Goal: Information Seeking & Learning: Learn about a topic

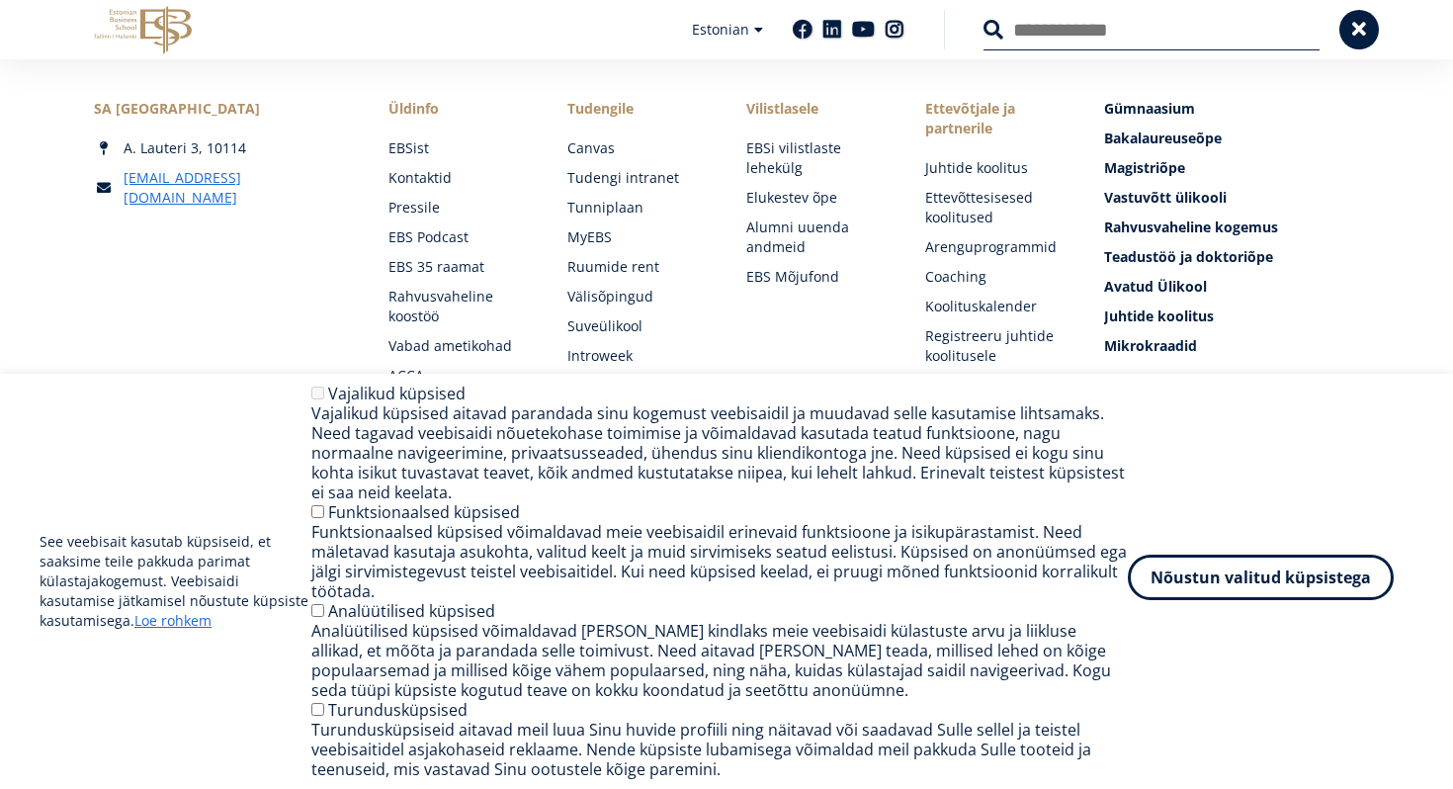
click at [1273, 585] on button "Nõustun valitud küpsistega" at bounding box center [1261, 576] width 266 height 45
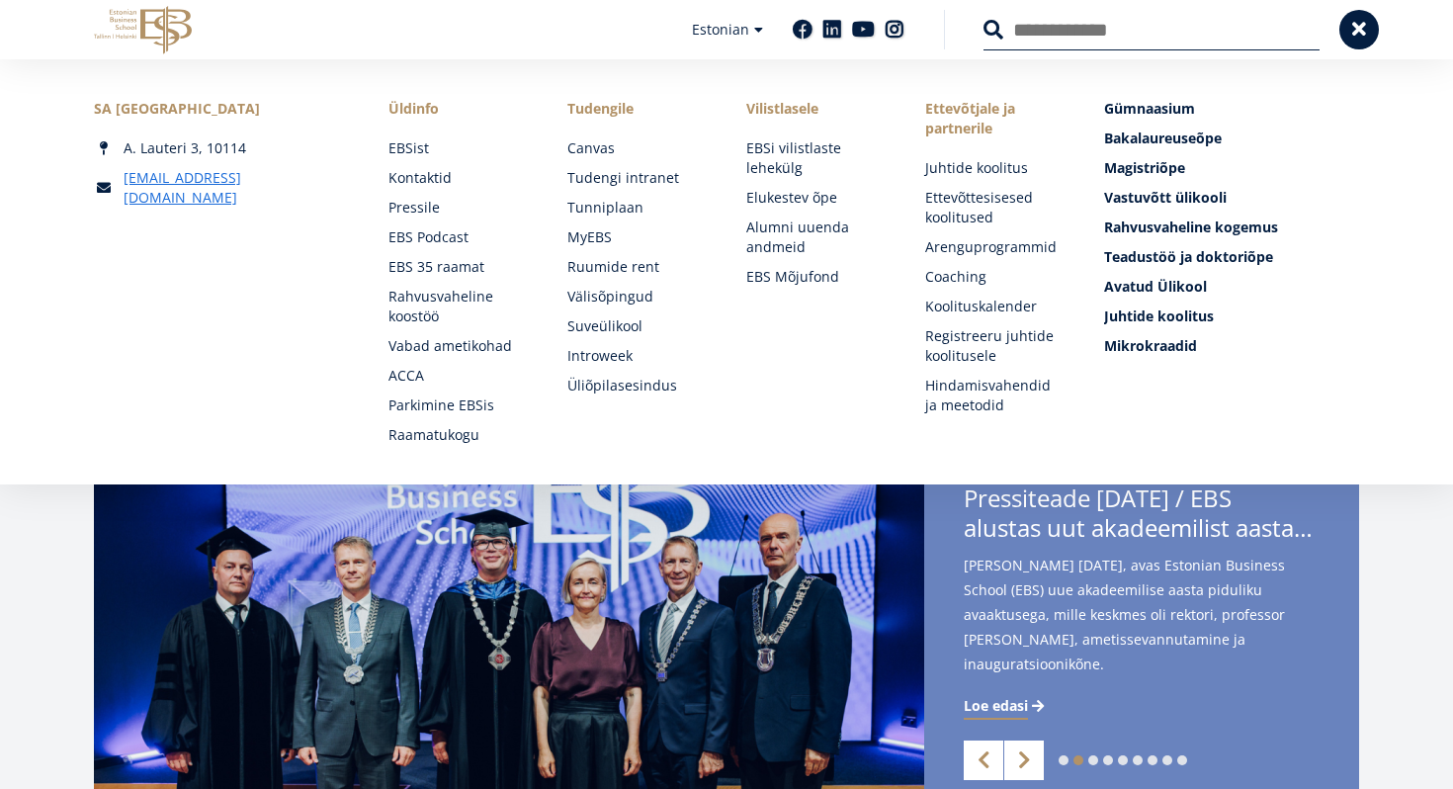
scroll to position [109, 0]
click at [1028, 766] on link "Next" at bounding box center [1024, 761] width 40 height 40
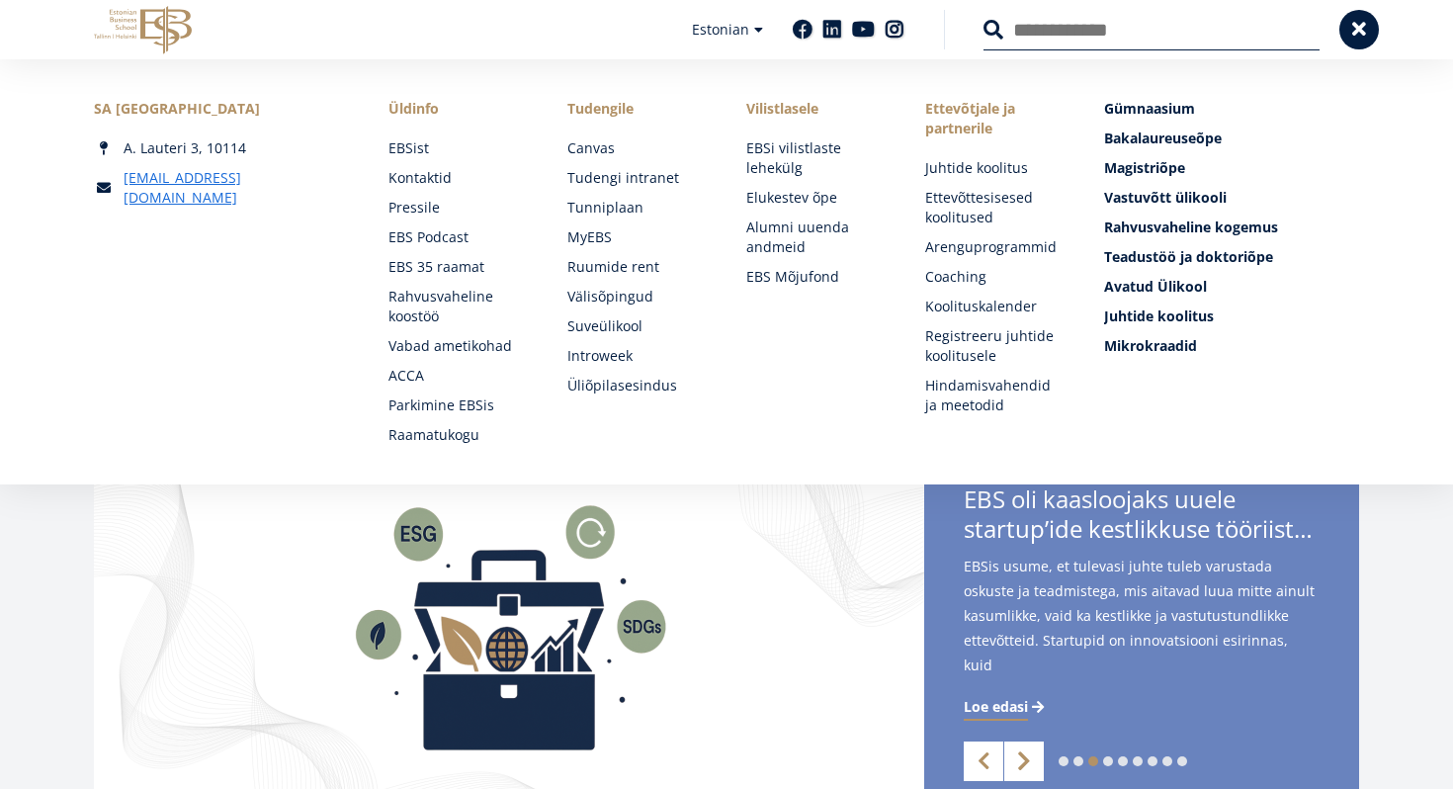
click at [1028, 769] on link "Next" at bounding box center [1024, 761] width 40 height 40
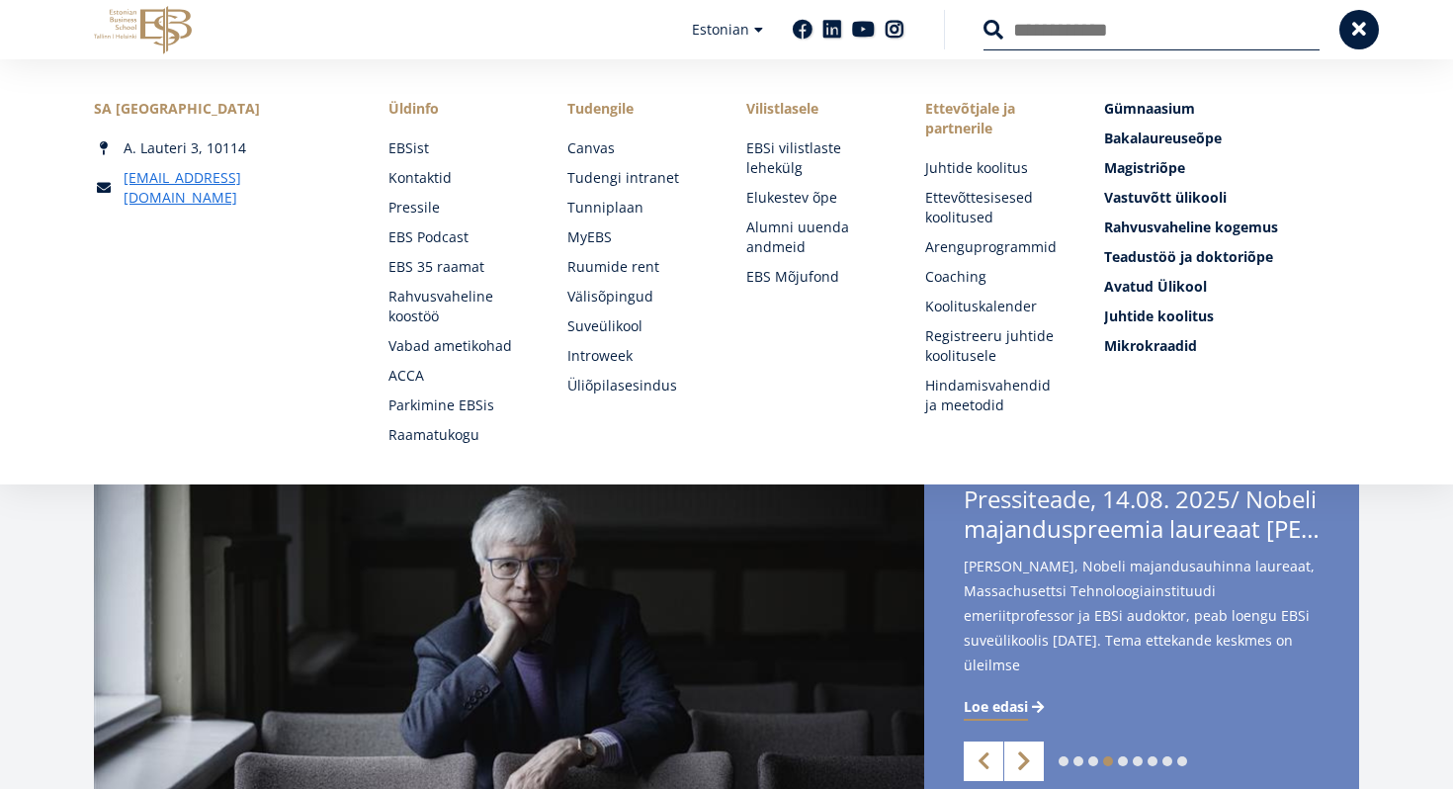
click at [1028, 770] on link "Next" at bounding box center [1024, 761] width 40 height 40
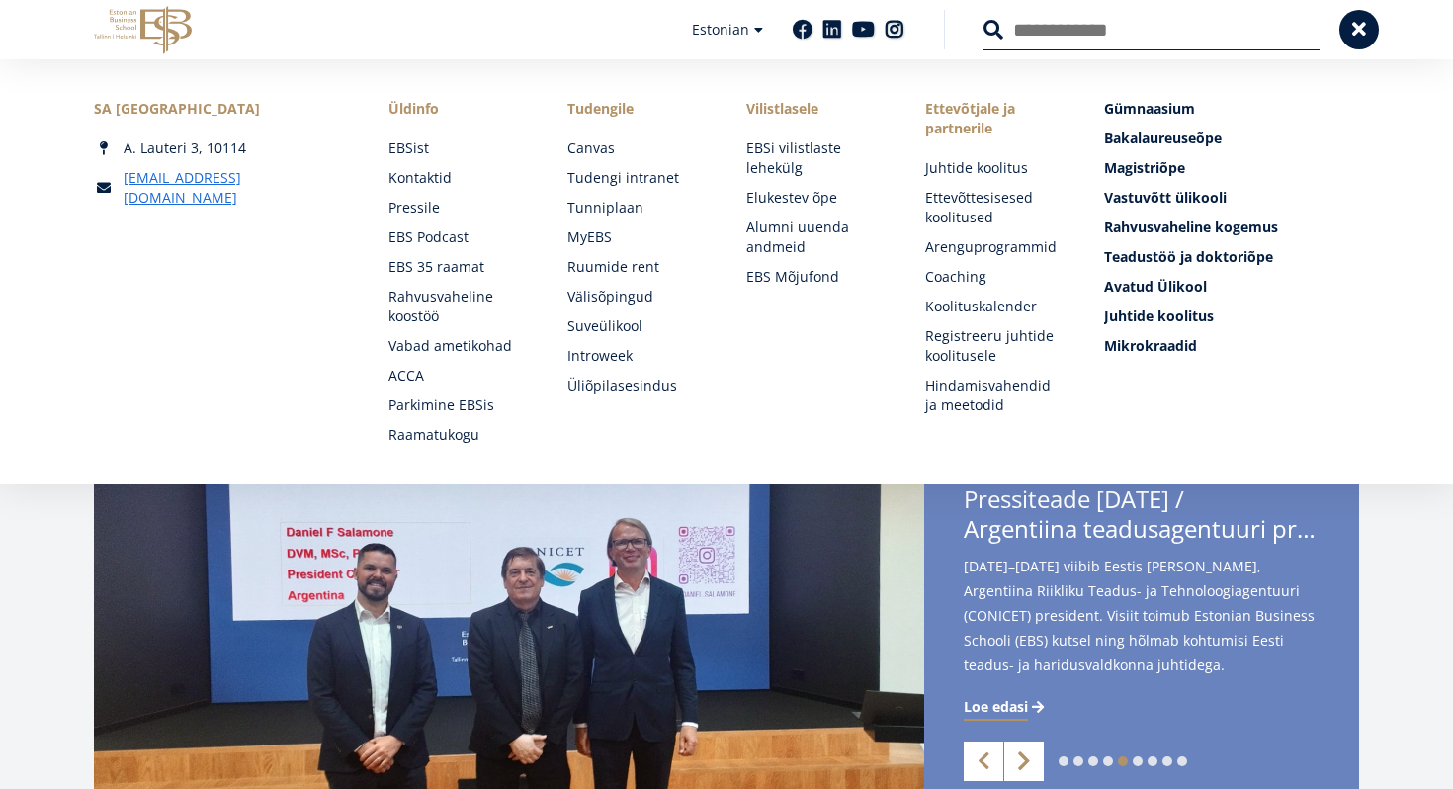
click at [1028, 773] on link "Next" at bounding box center [1024, 761] width 40 height 40
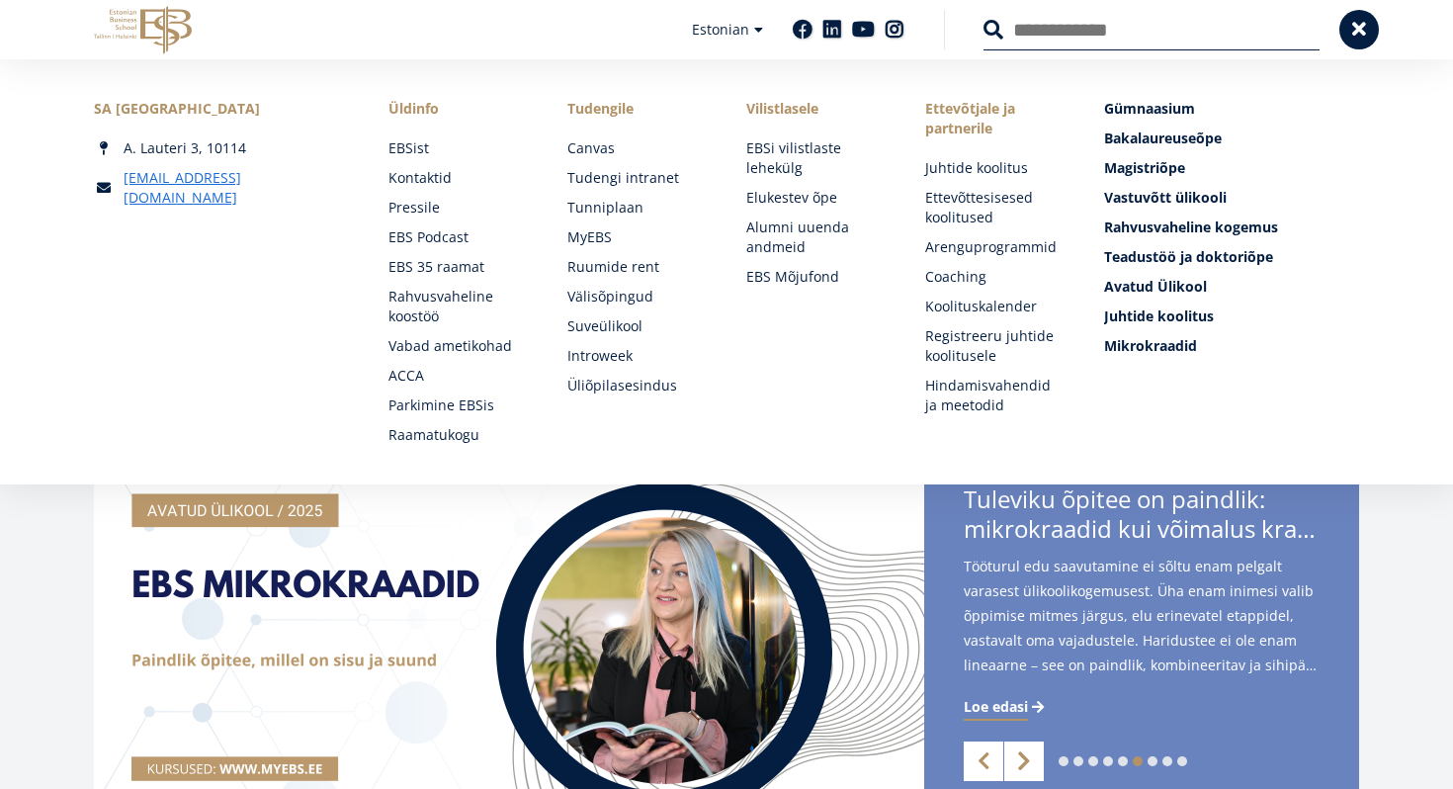
click at [1029, 777] on link "Next" at bounding box center [1024, 761] width 40 height 40
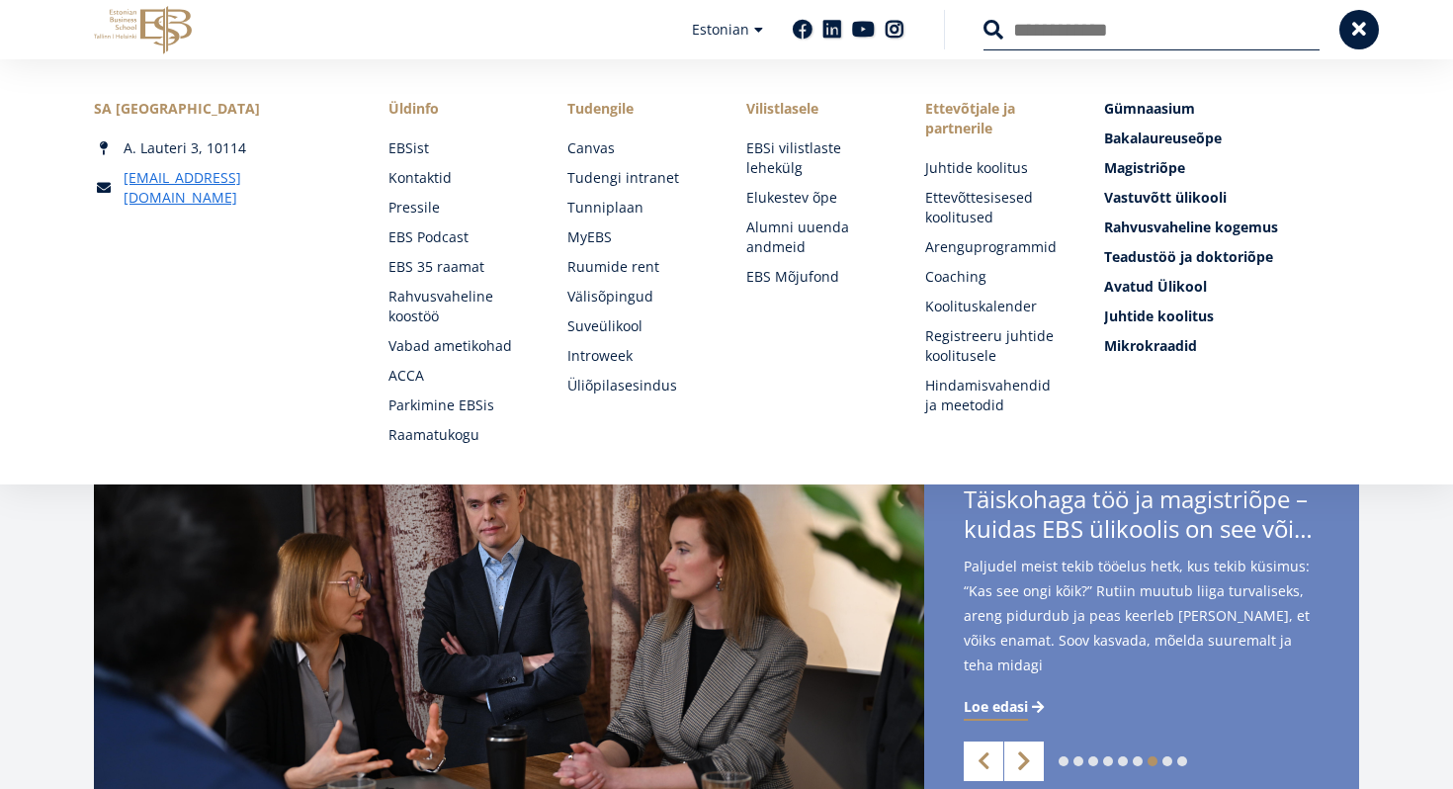
click at [1029, 777] on link "Next" at bounding box center [1024, 761] width 40 height 40
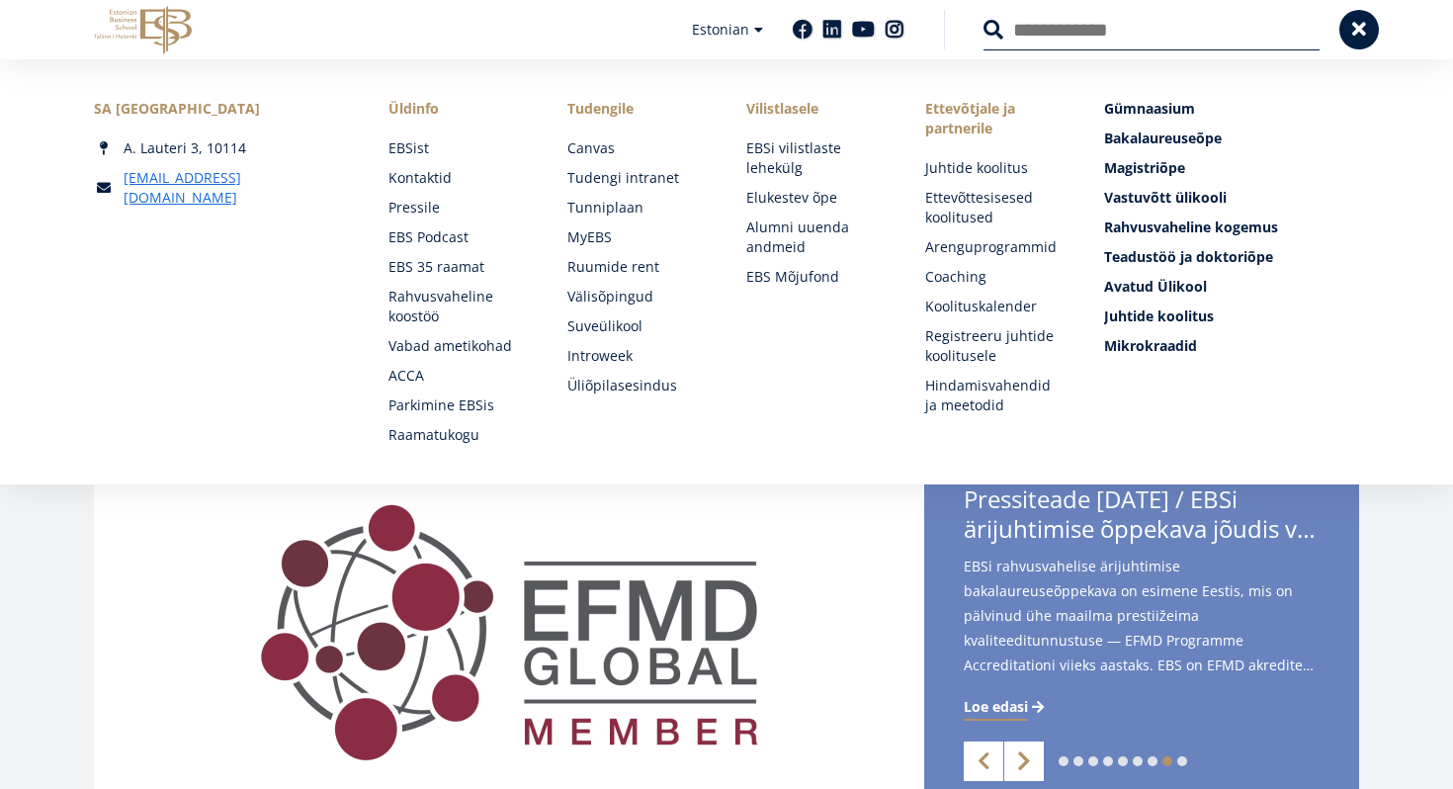
click at [1029, 777] on link "Next" at bounding box center [1024, 761] width 40 height 40
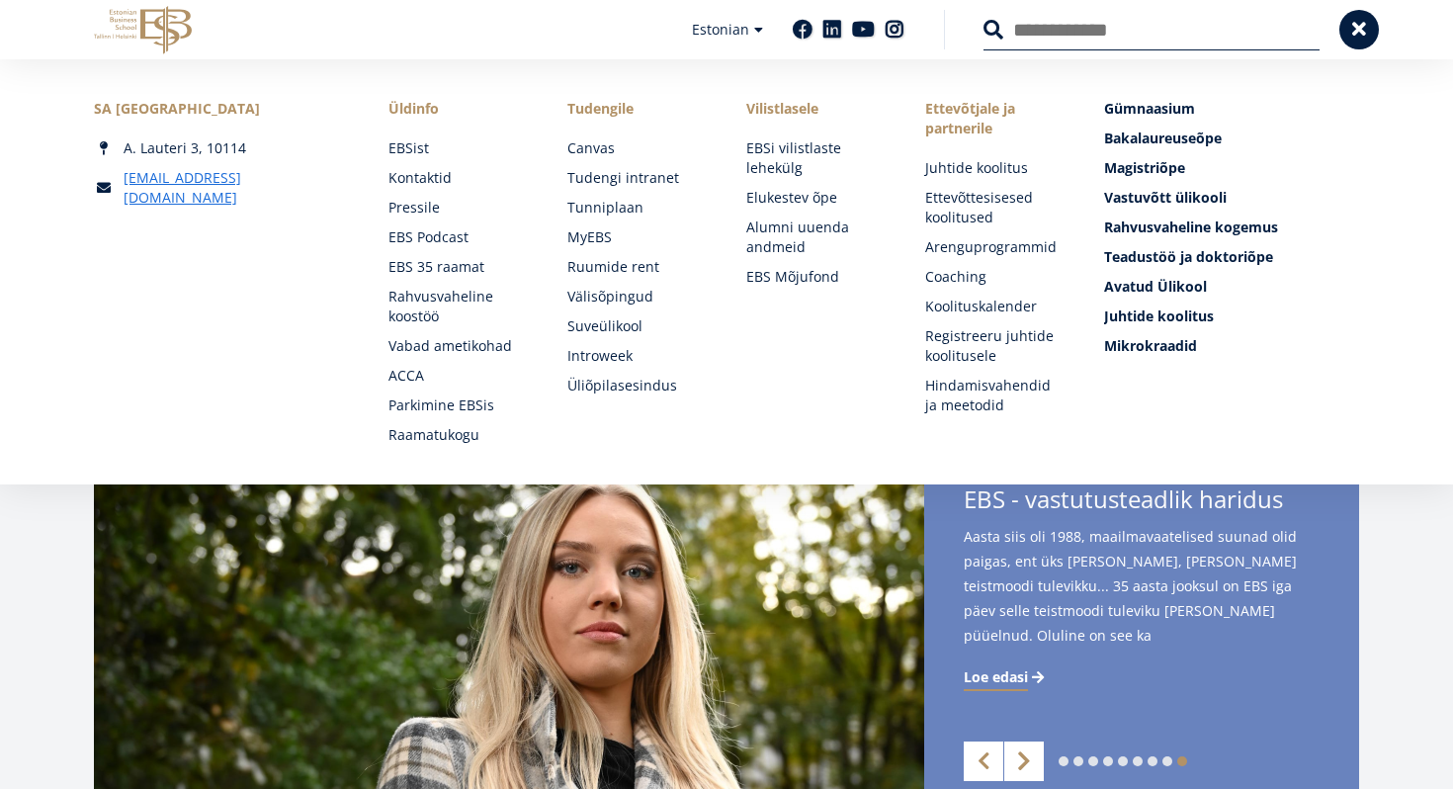
click at [1029, 778] on link "Next" at bounding box center [1024, 761] width 40 height 40
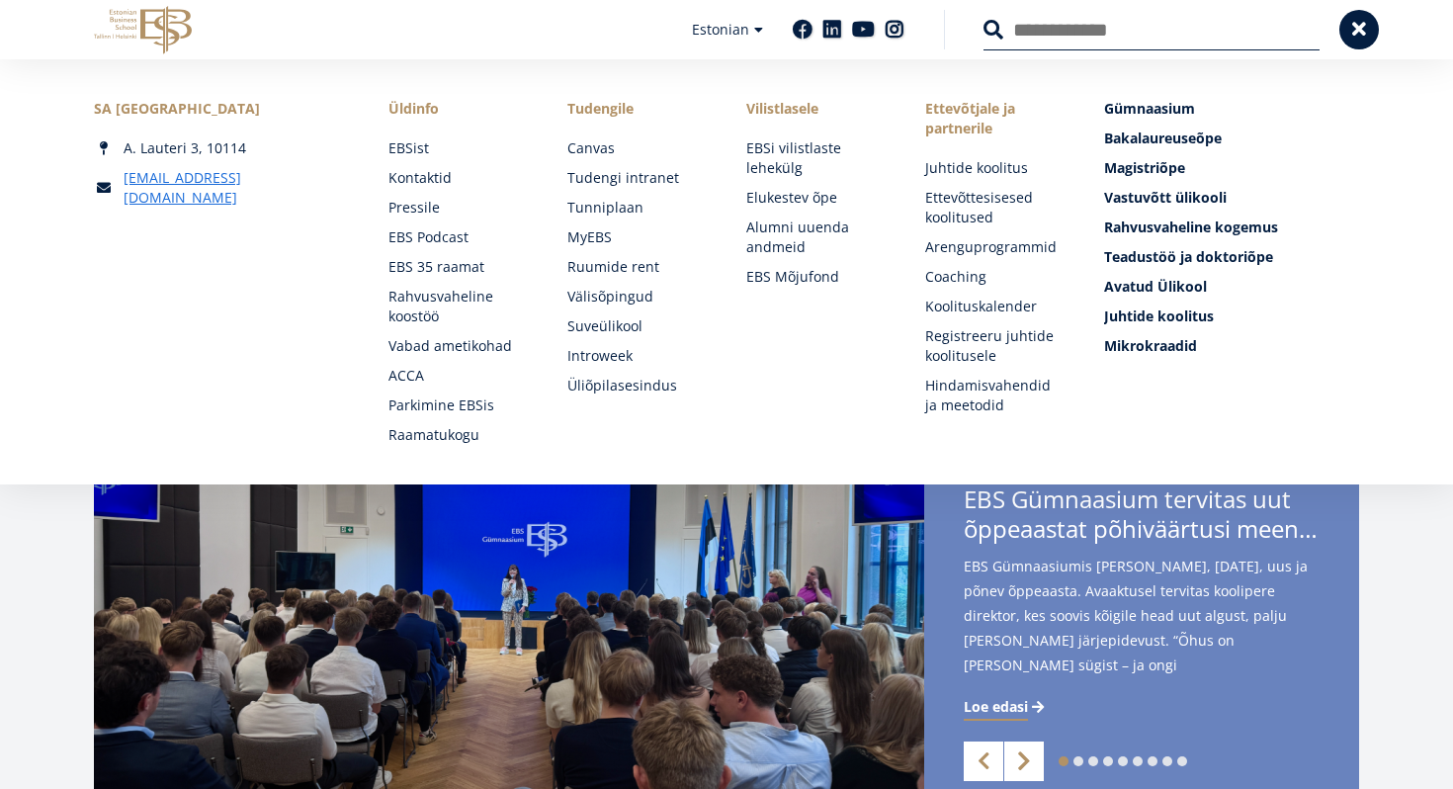
click at [1029, 759] on link "Next" at bounding box center [1024, 761] width 40 height 40
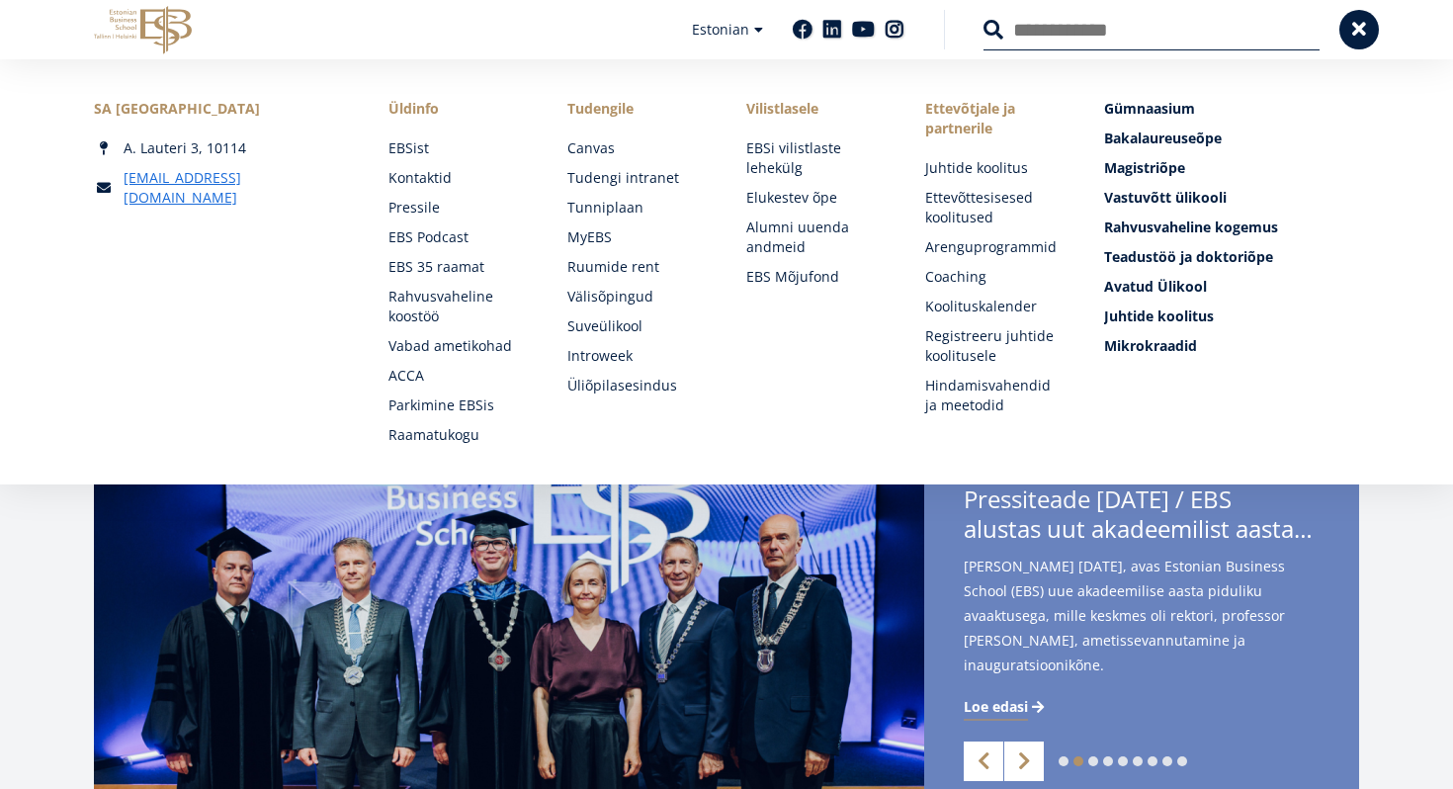
click at [1018, 705] on span "Loe edasi" at bounding box center [996, 707] width 64 height 20
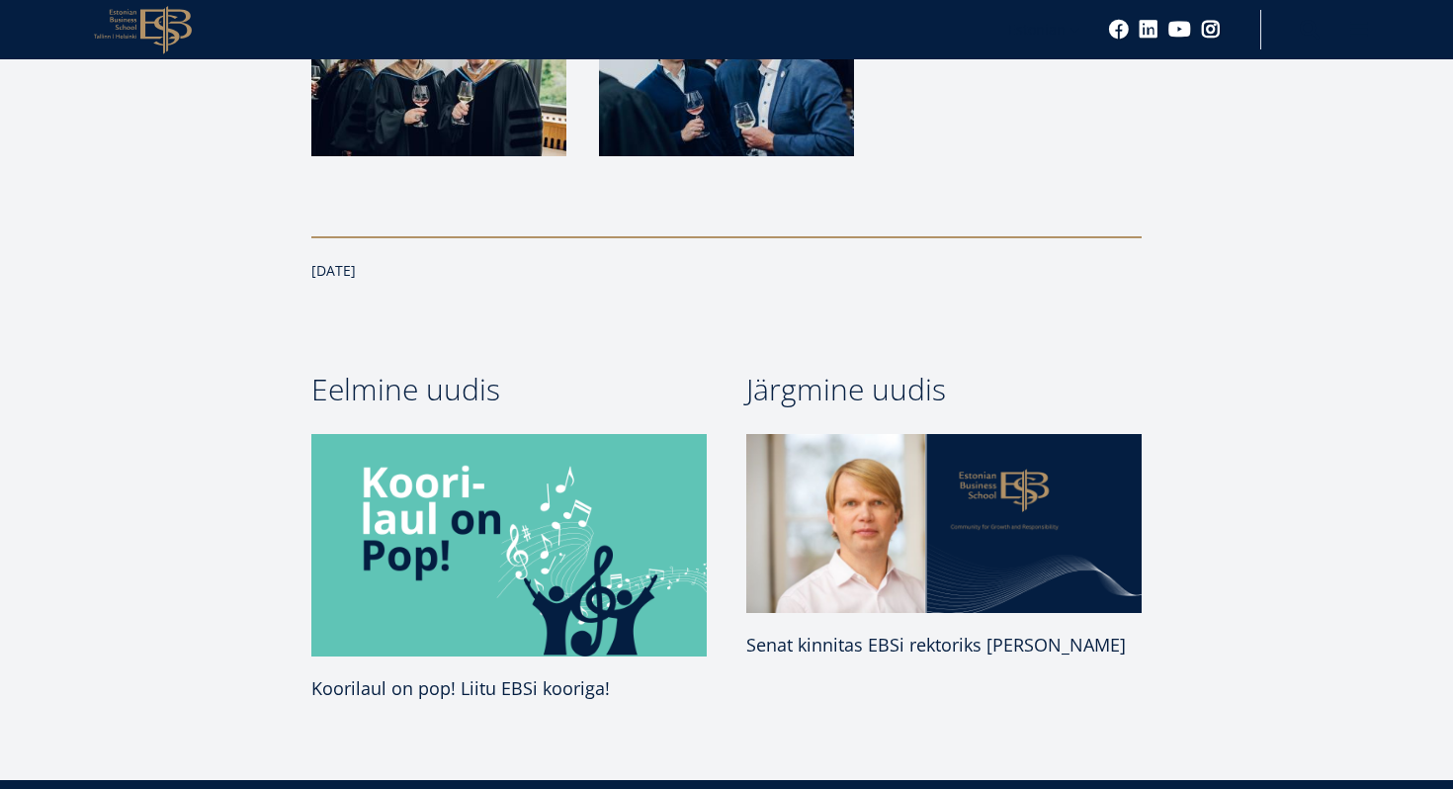
scroll to position [5096, 0]
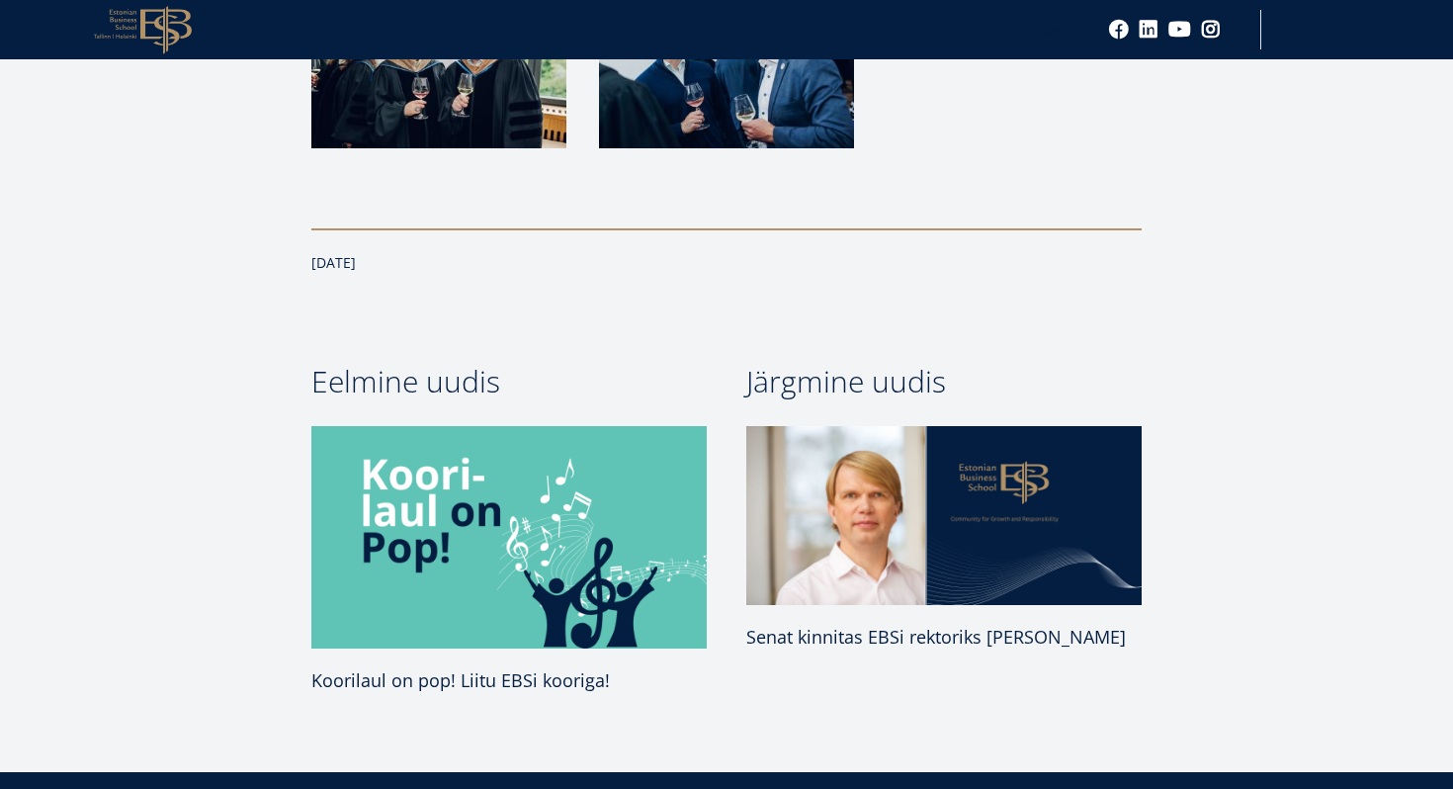
drag, startPoint x: 1189, startPoint y: 492, endPoint x: 506, endPoint y: 151, distance: 763.4
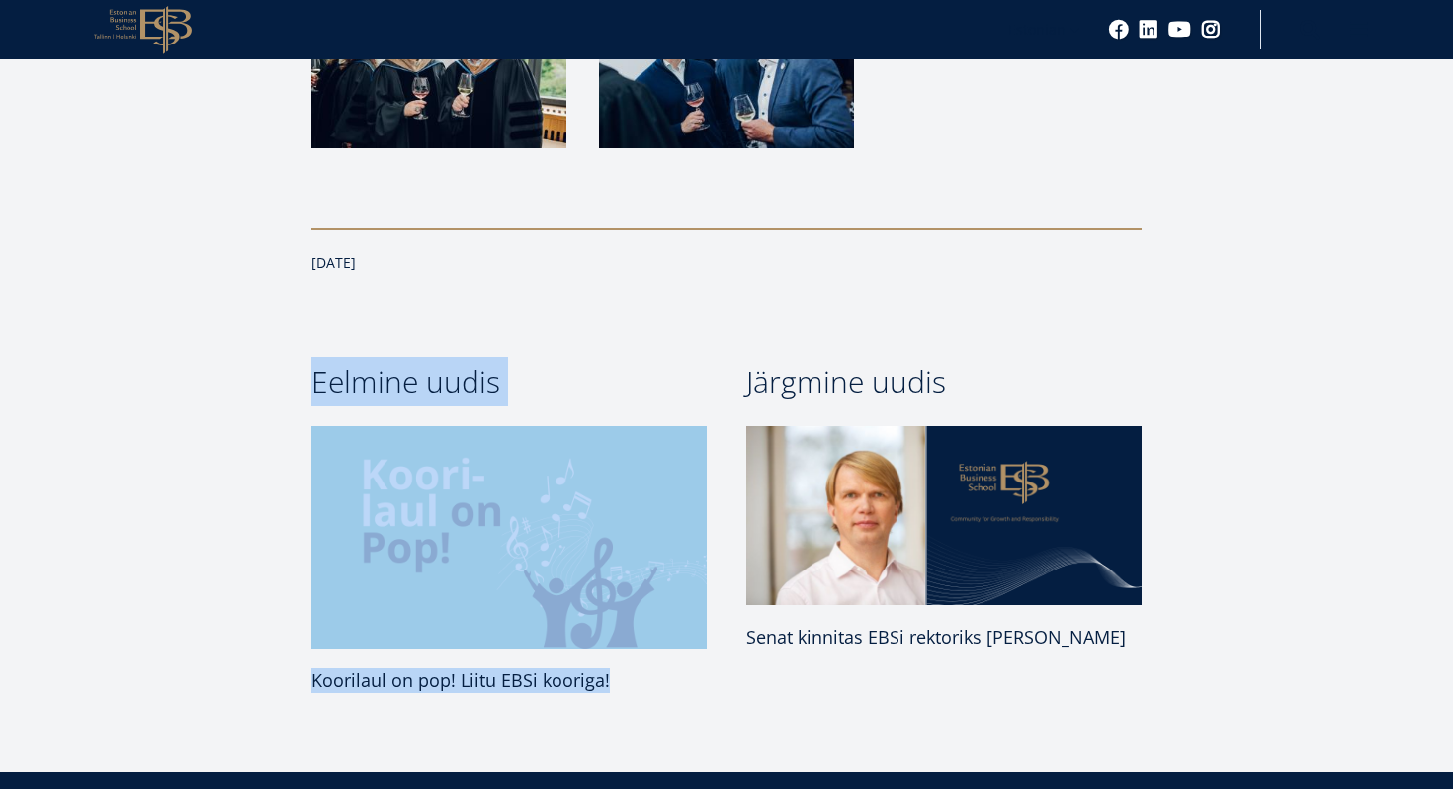
drag, startPoint x: 545, startPoint y: 115, endPoint x: 469, endPoint y: 489, distance: 382.3
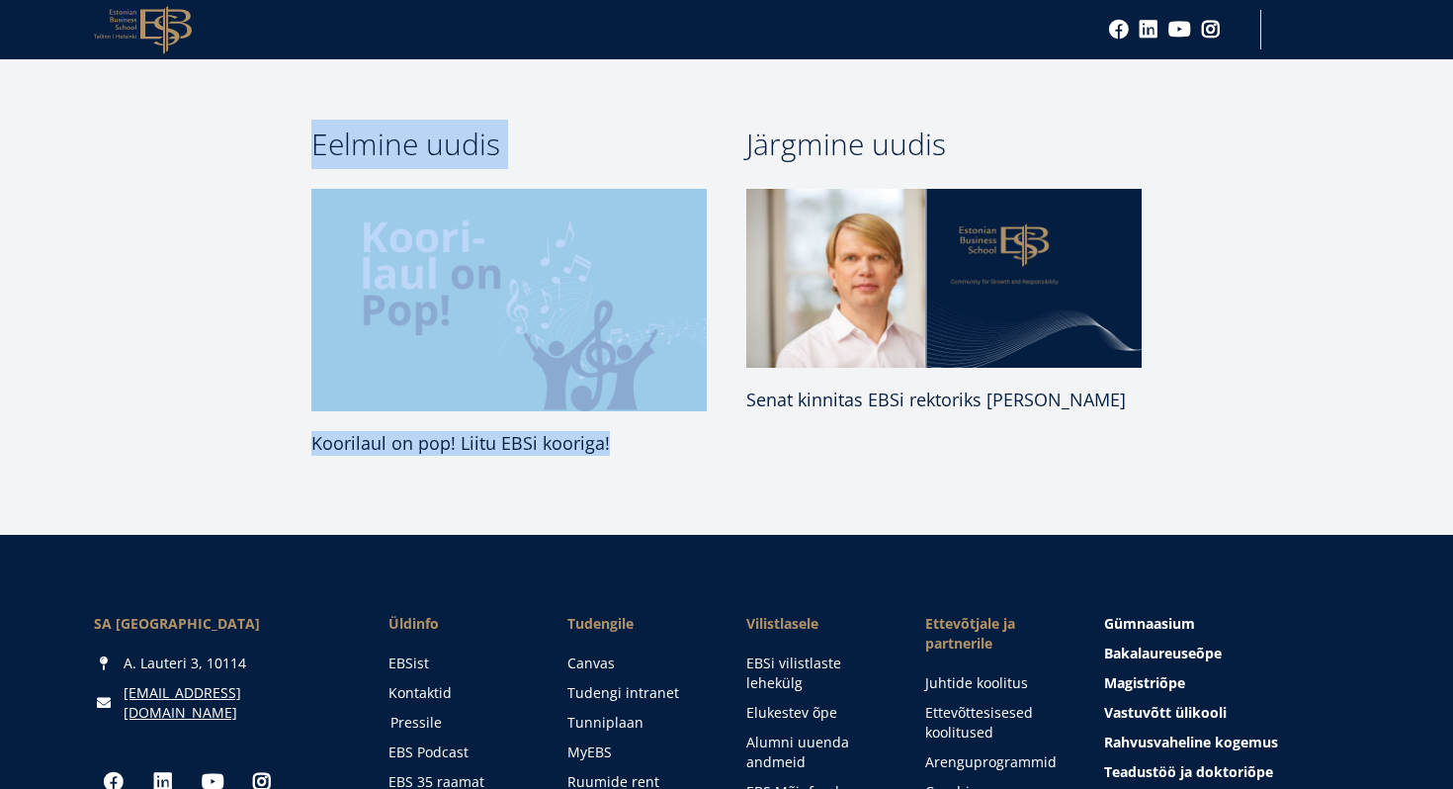
scroll to position [5335, 0]
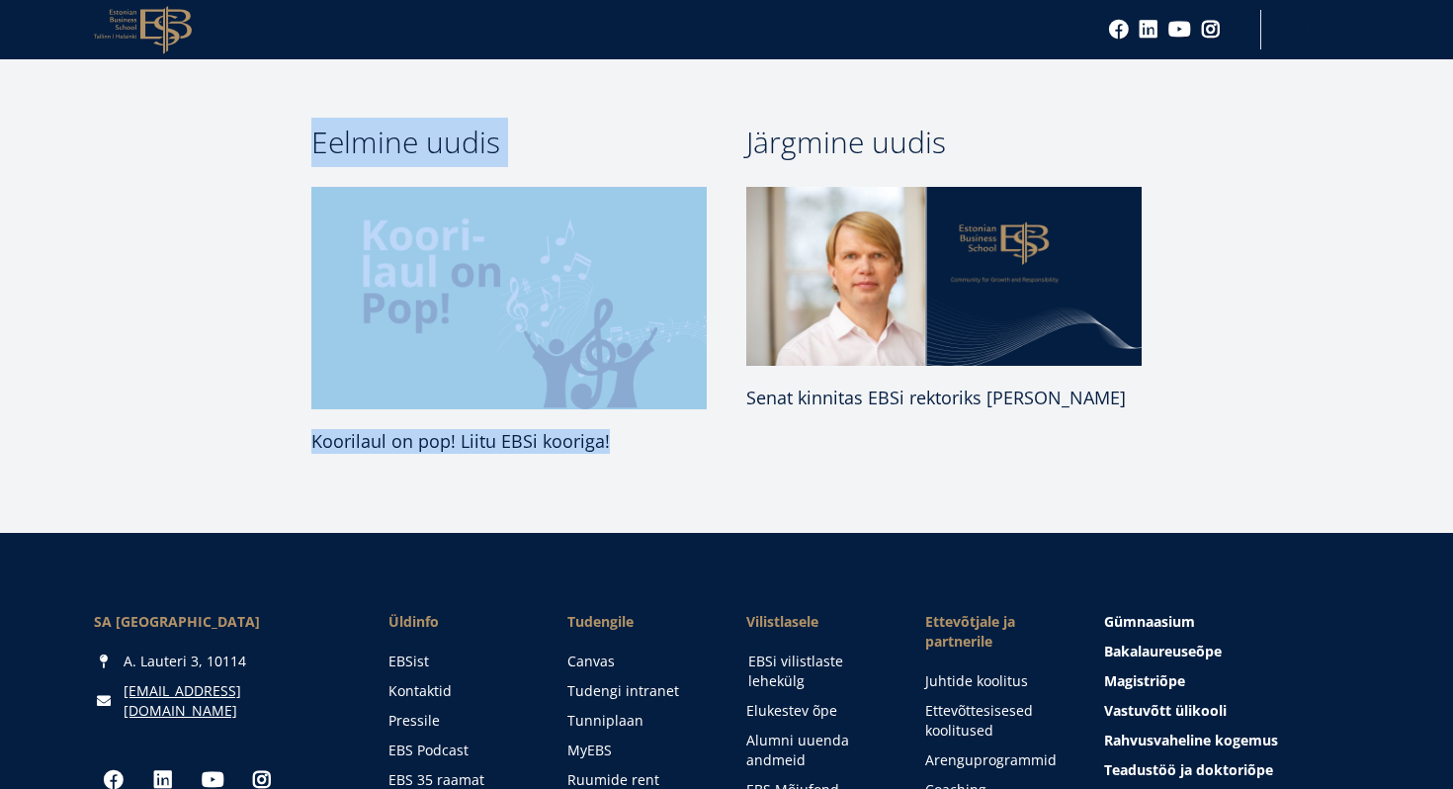
click at [789, 651] on link "EBSi vilistlaste lehekülg" at bounding box center [817, 671] width 139 height 40
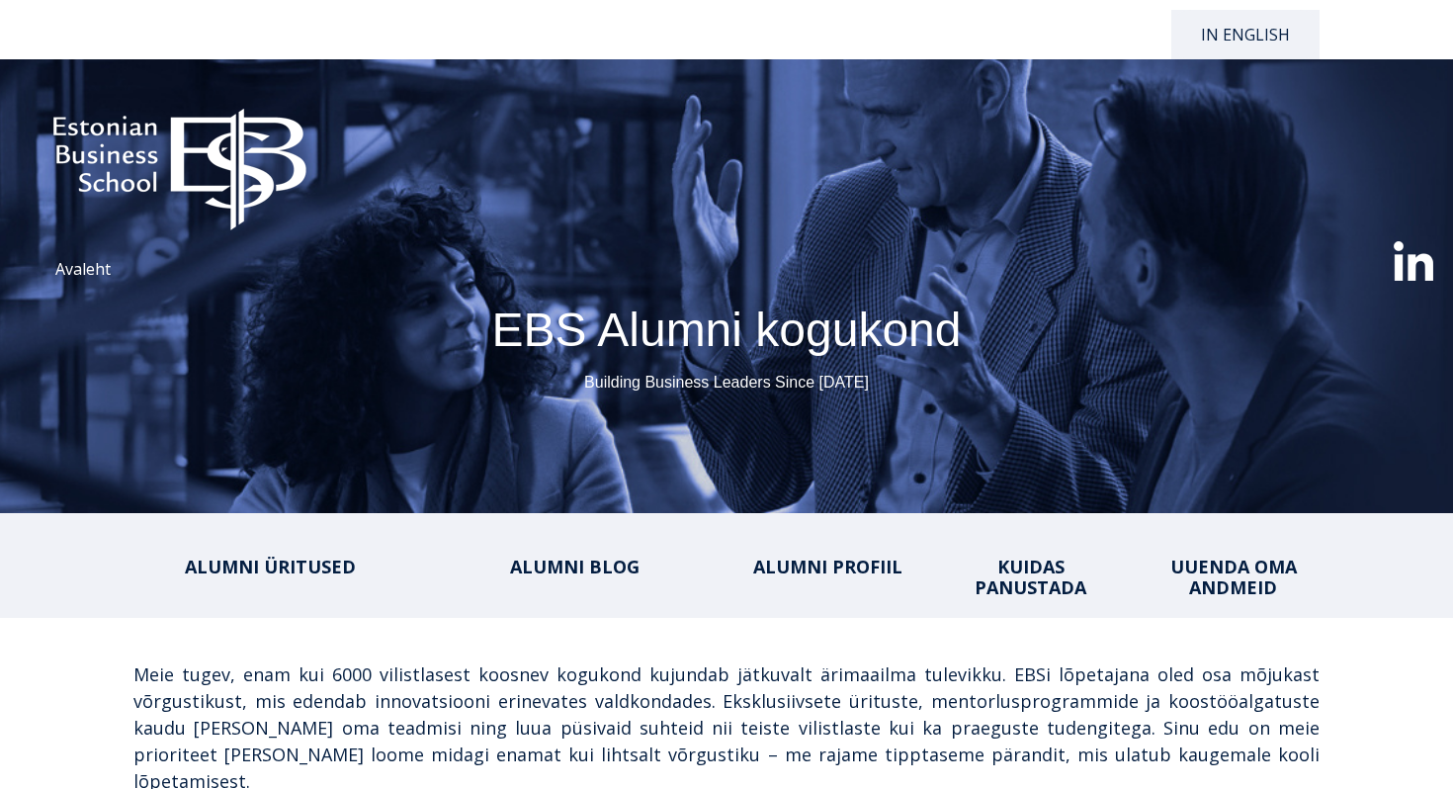
select select "**"
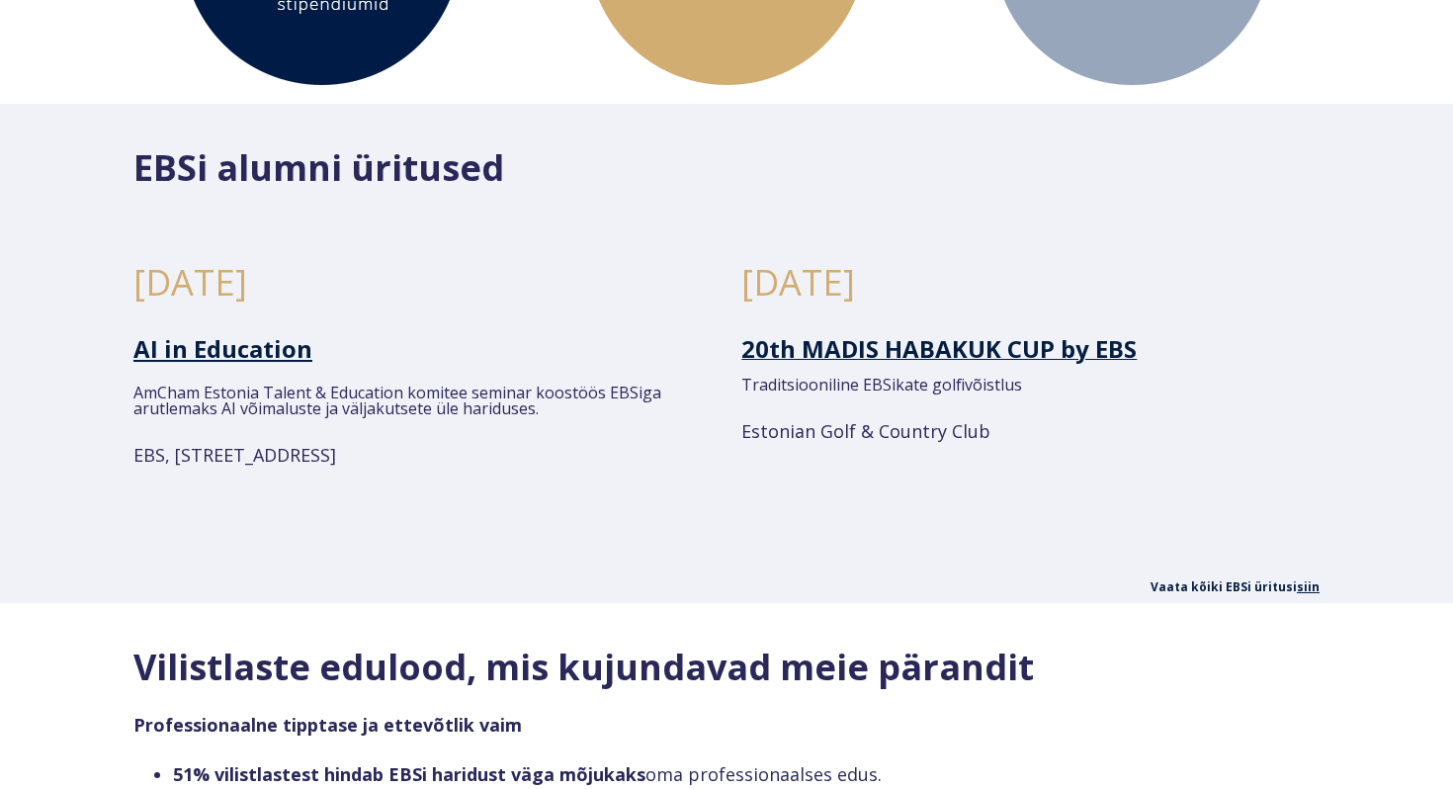
scroll to position [1211, 0]
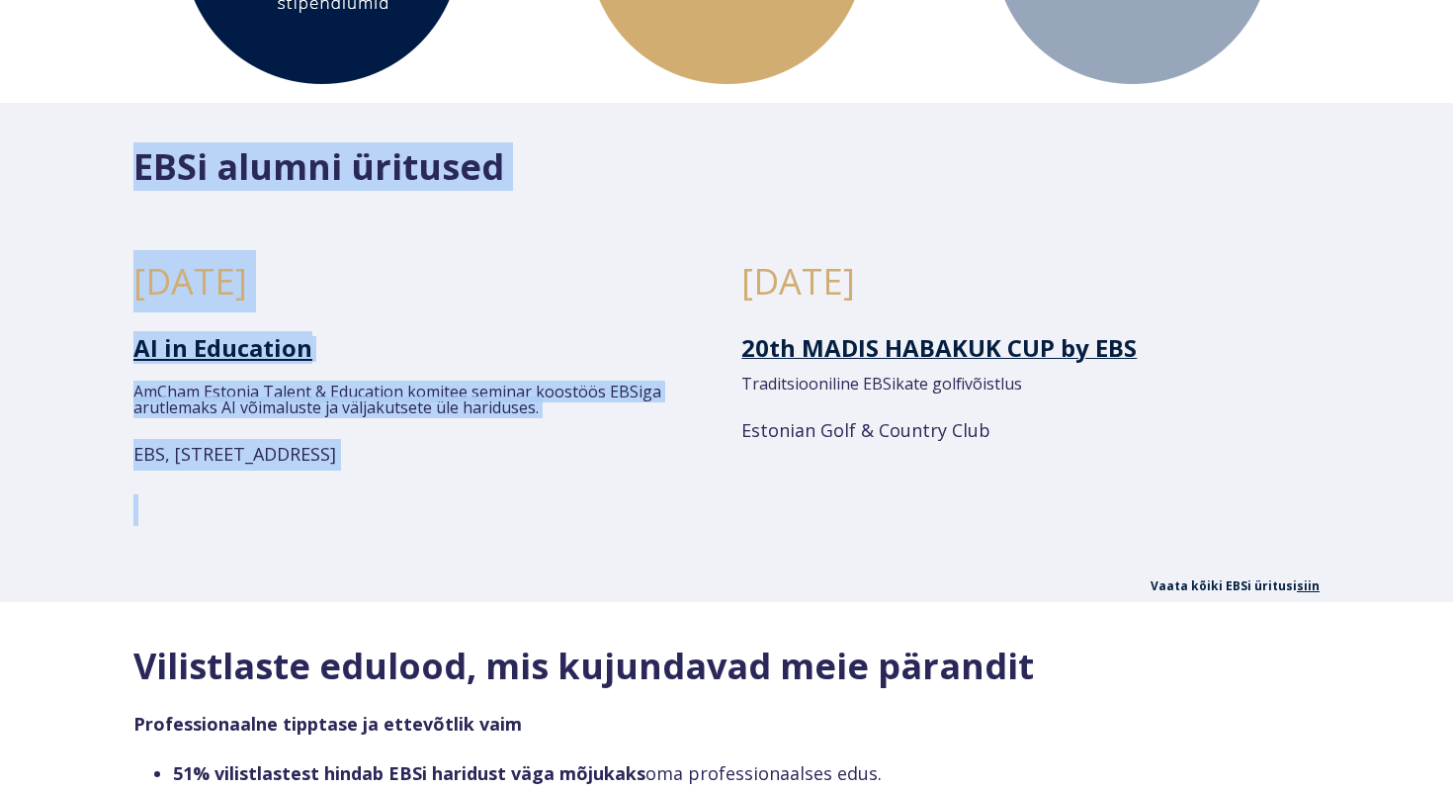
drag, startPoint x: 490, startPoint y: 497, endPoint x: 684, endPoint y: 99, distance: 442.9
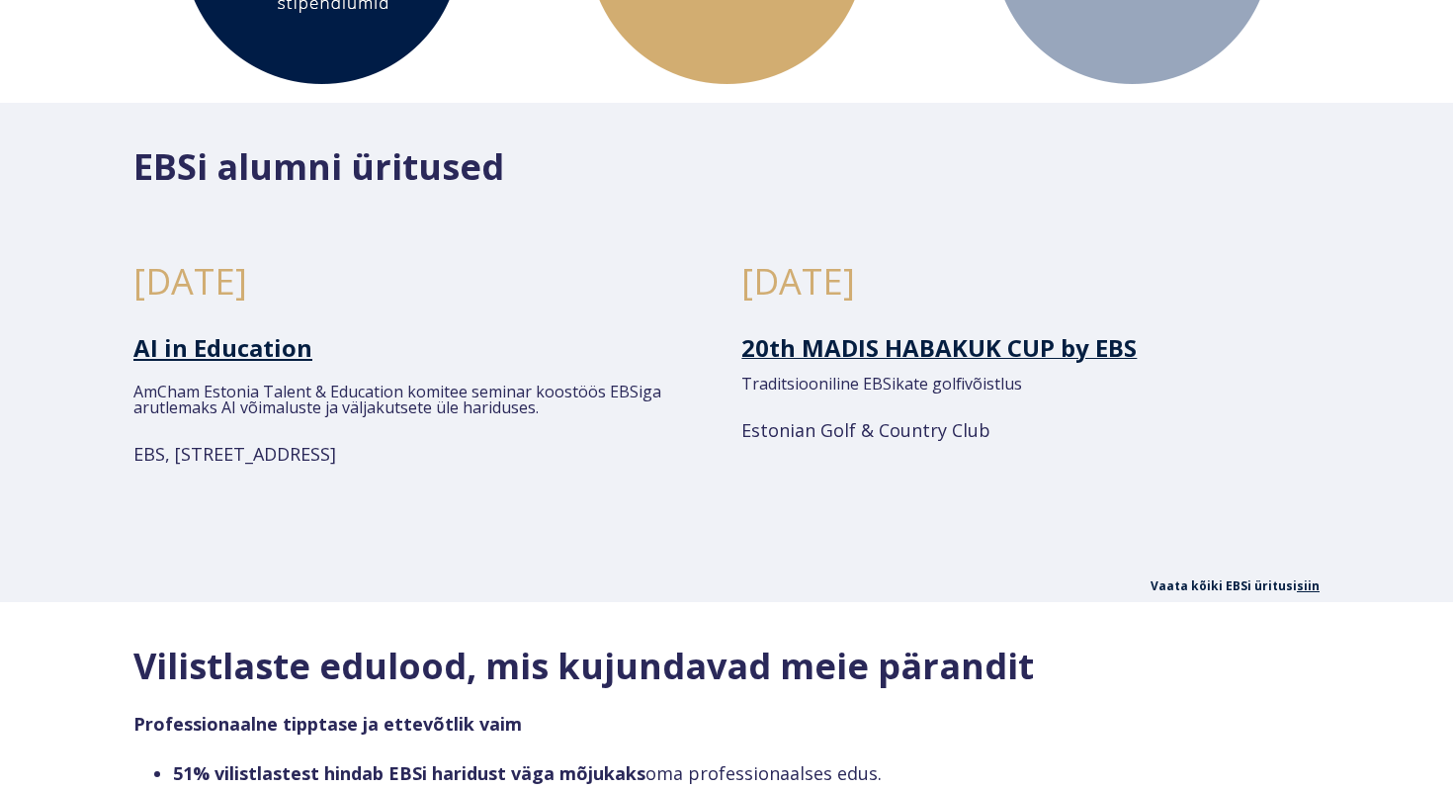
click at [684, 123] on div "EBSi alumni üritused" at bounding box center [726, 155] width 1186 height 65
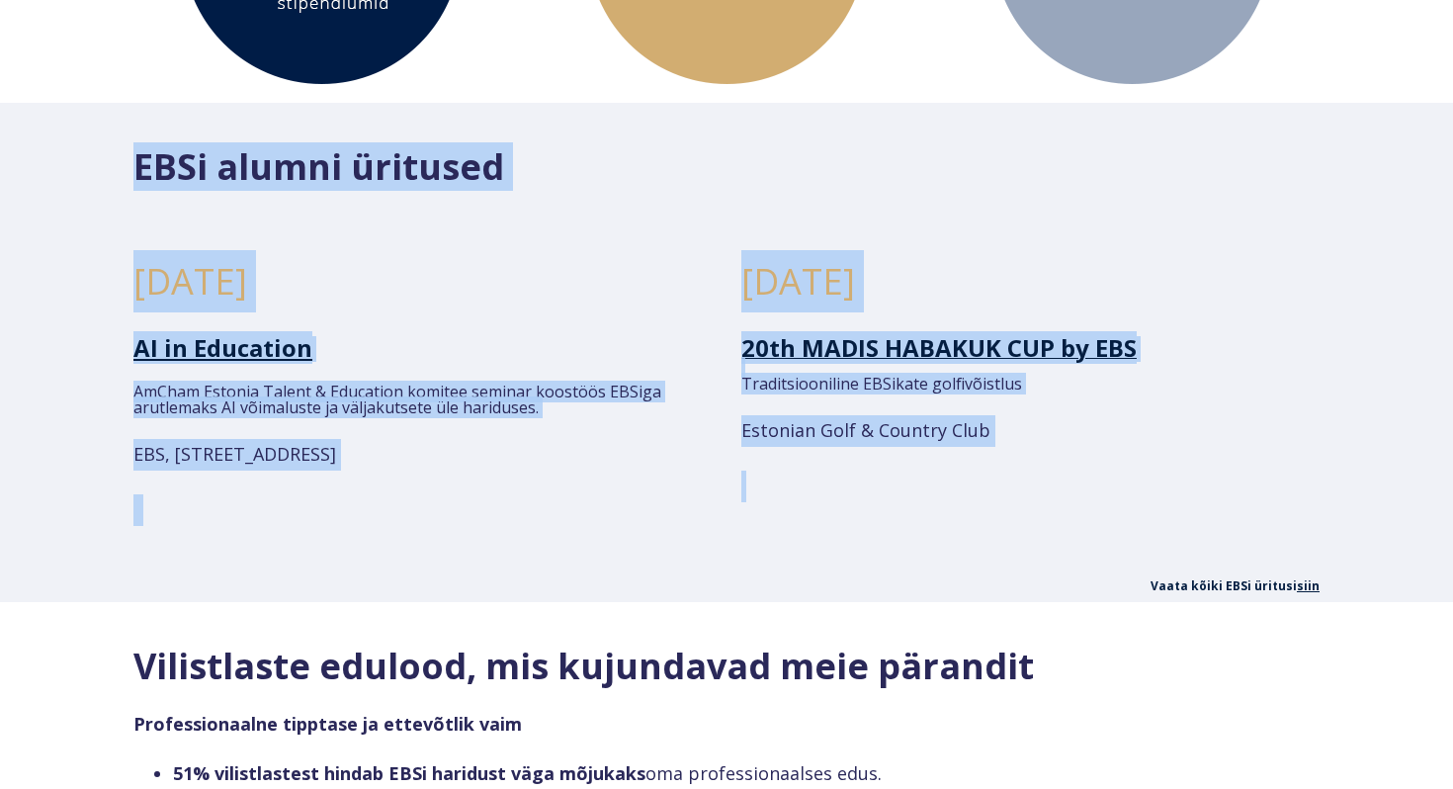
drag, startPoint x: 684, startPoint y: 99, endPoint x: 842, endPoint y: 441, distance: 376.8
click at [842, 441] on span "21.09.2025 20th MADIS HABAKUK CUP by EBS Traditsiooniline EBSikate golfivõistlu…" at bounding box center [1030, 375] width 578 height 251
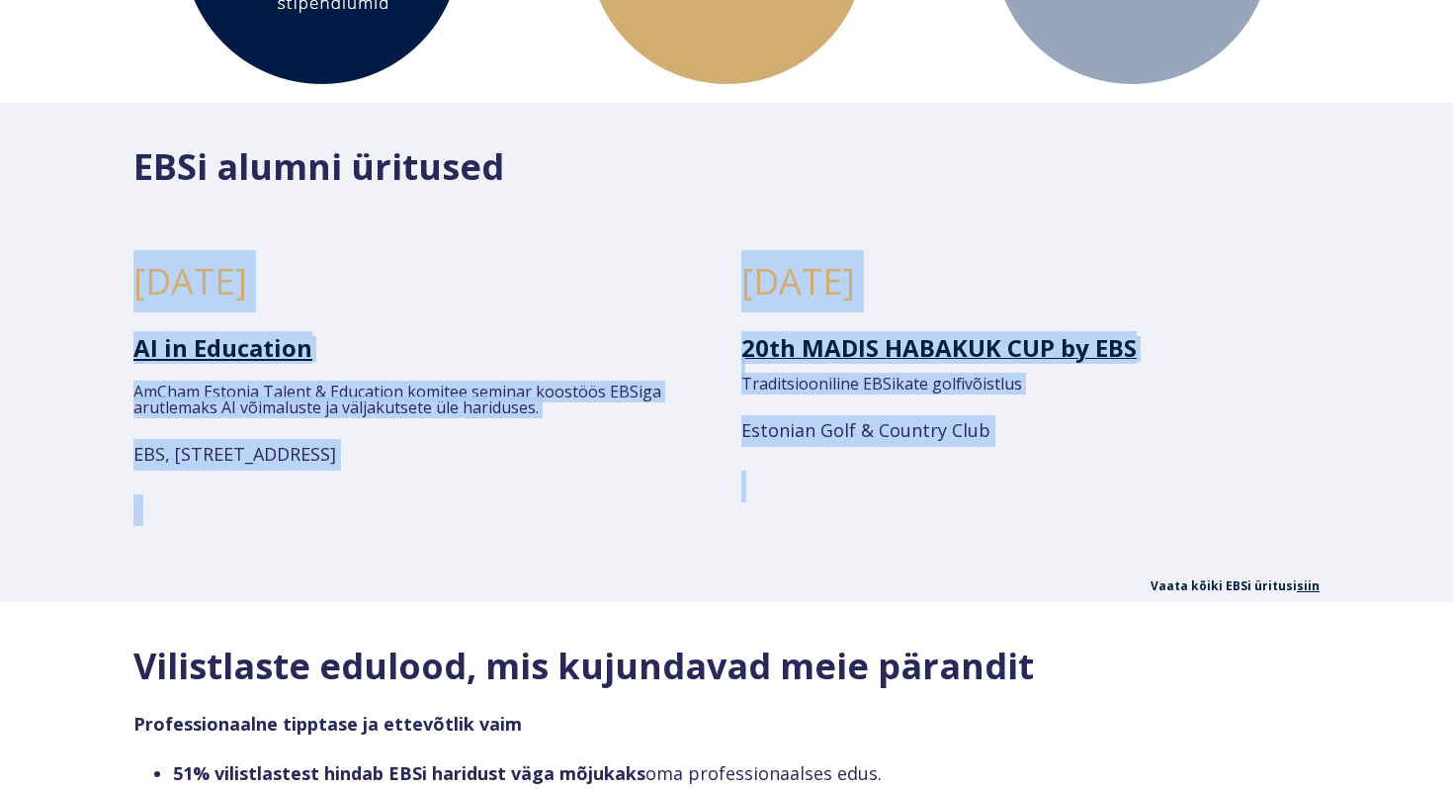
drag, startPoint x: 842, startPoint y: 441, endPoint x: 732, endPoint y: 119, distance: 340.4
click at [711, 146] on h2 "EBSi alumni üritused" at bounding box center [726, 167] width 1186 height 42
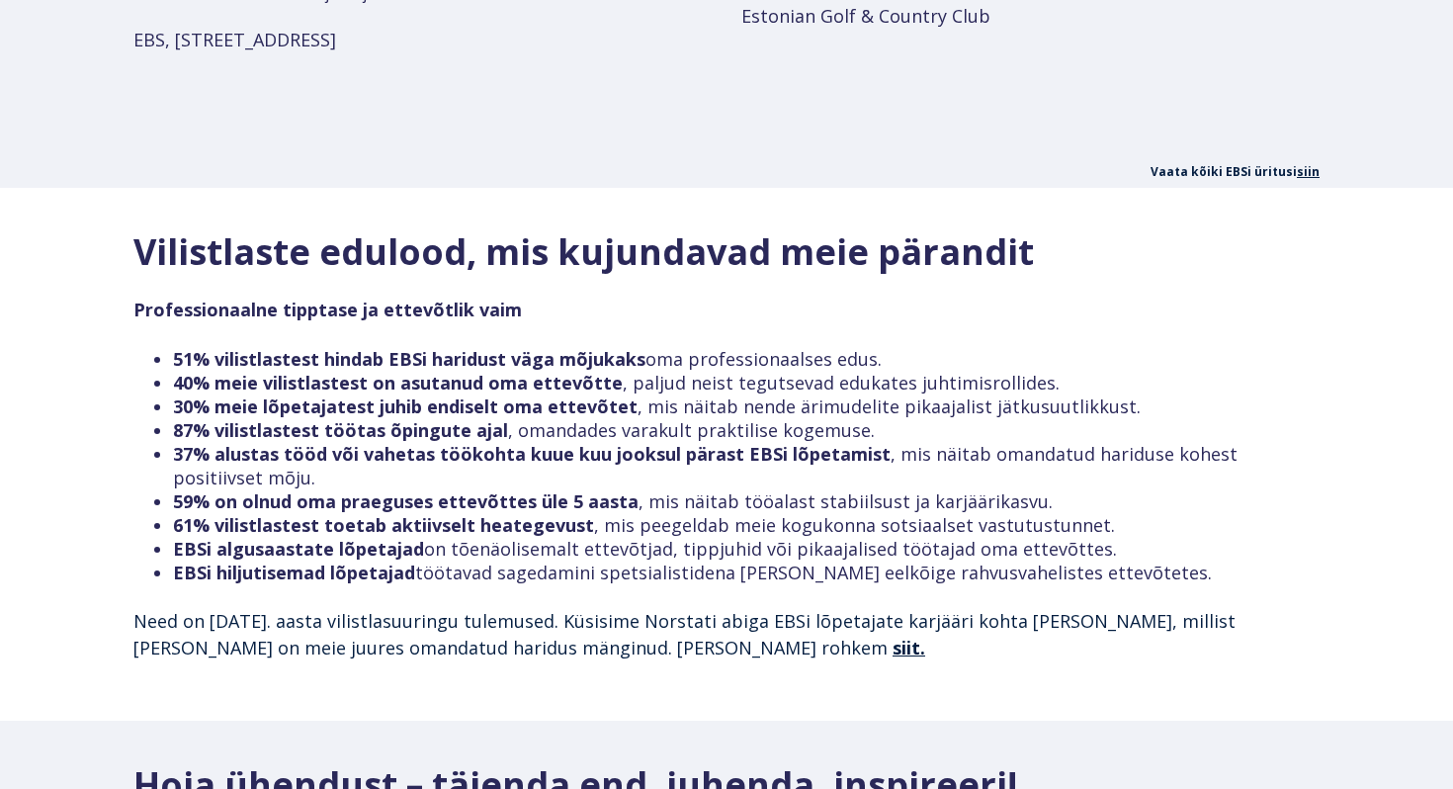
scroll to position [1627, 0]
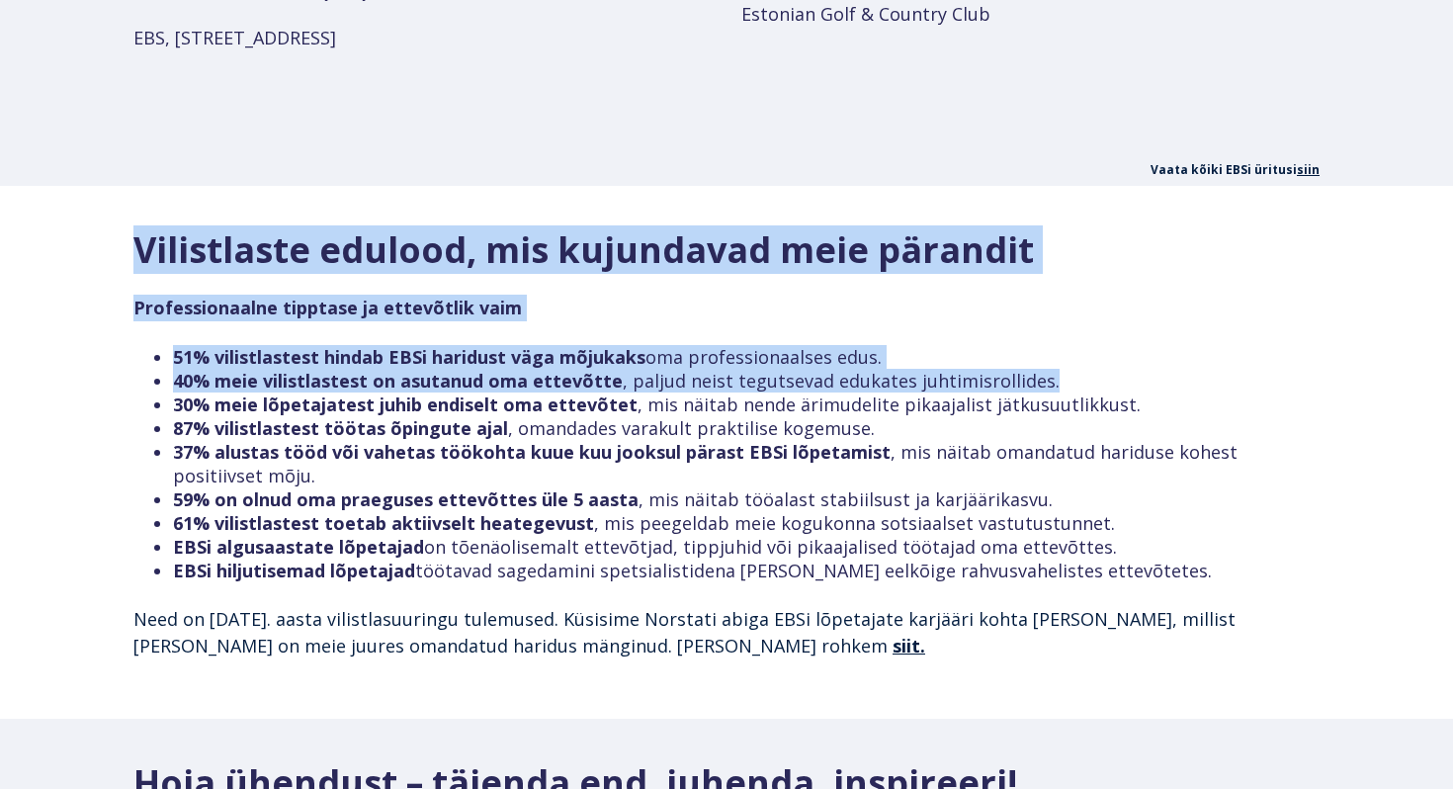
drag, startPoint x: 614, startPoint y: 176, endPoint x: 1092, endPoint y: 340, distance: 505.7
click at [1092, 341] on div "Vilistlaste edulood, mis kujundavad meie pärandit Professionaalne tipptase ja e…" at bounding box center [726, 452] width 1453 height 533
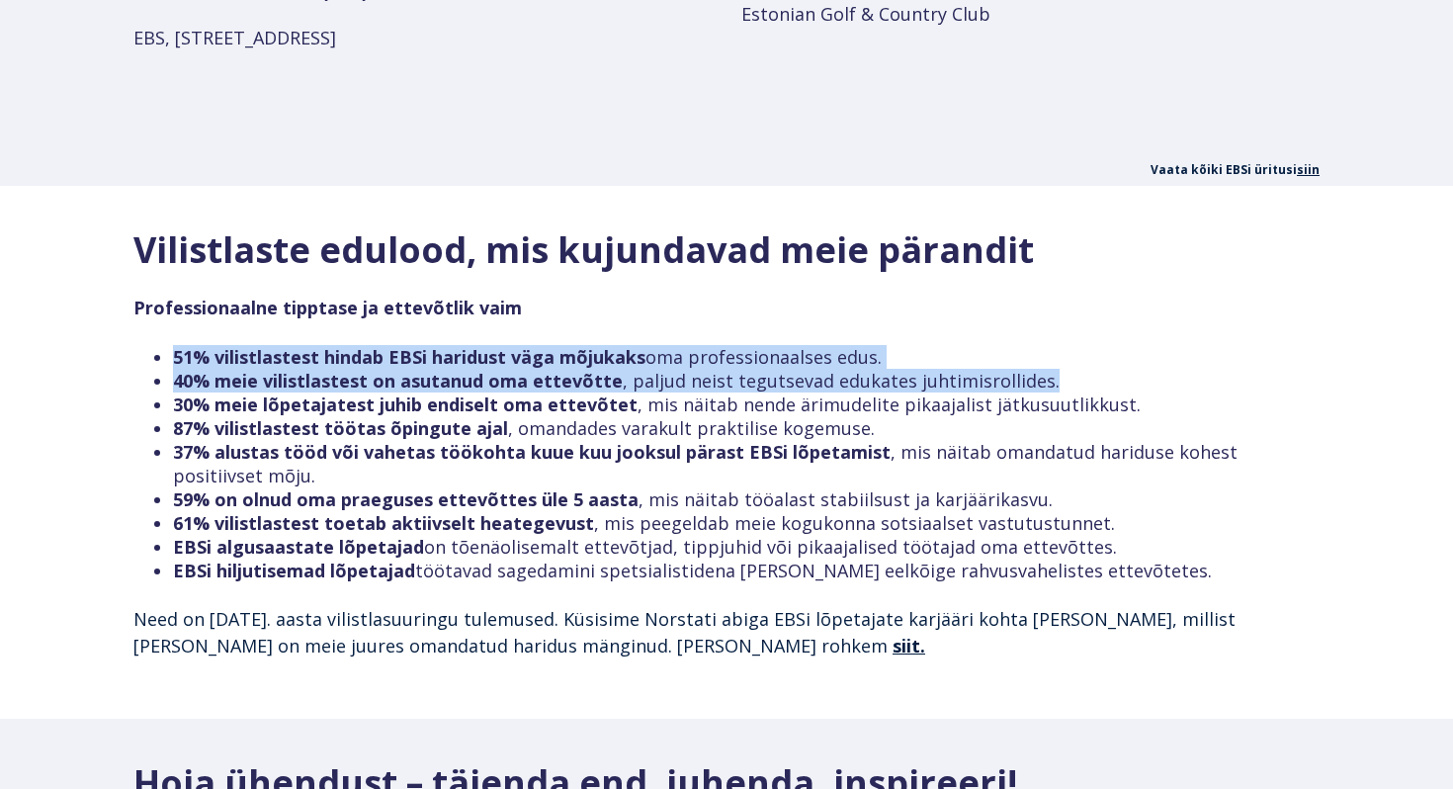
drag, startPoint x: 1091, startPoint y: 361, endPoint x: 1062, endPoint y: 299, distance: 68.1
click at [1062, 299] on span "Vilistlaste edulood, mis kujundavad meie pärandit Professionaalne tipptase ja e…" at bounding box center [726, 463] width 1186 height 469
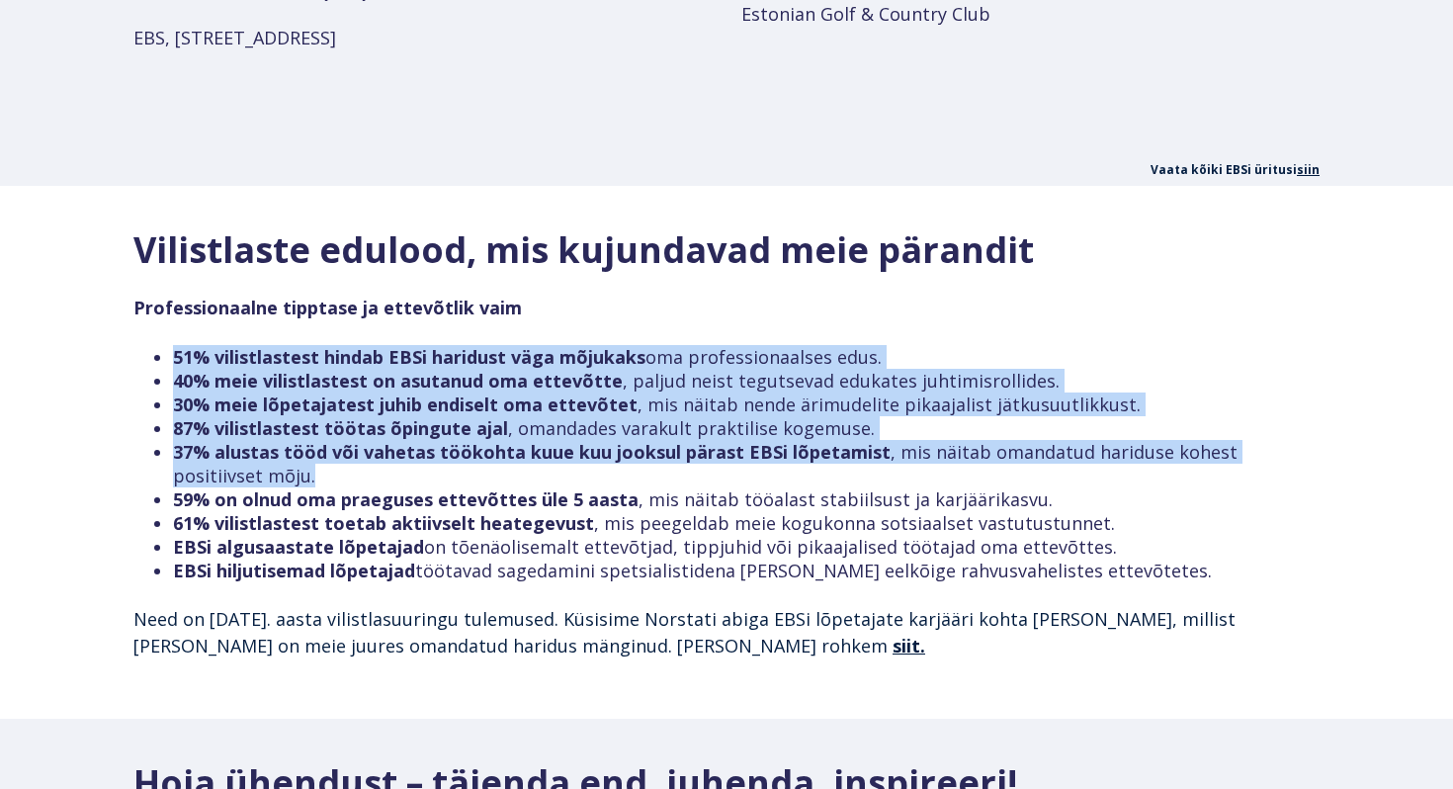
drag, startPoint x: 1062, startPoint y: 298, endPoint x: 1077, endPoint y: 440, distance: 143.2
click at [1077, 440] on span "Vilistlaste edulood, mis kujundavad meie pärandit Professionaalne tipptase ja e…" at bounding box center [726, 463] width 1186 height 469
click at [1077, 440] on li "37% alustas tööd või vahetas töökohta kuue kuu jooksul pärast EBSi lõpetamist ,…" at bounding box center [746, 463] width 1147 height 47
drag, startPoint x: 1077, startPoint y: 440, endPoint x: 1105, endPoint y: 308, distance: 134.3
click at [1105, 308] on span "Vilistlaste edulood, mis kujundavad meie pärandit Professionaalne tipptase ja e…" at bounding box center [726, 463] width 1186 height 469
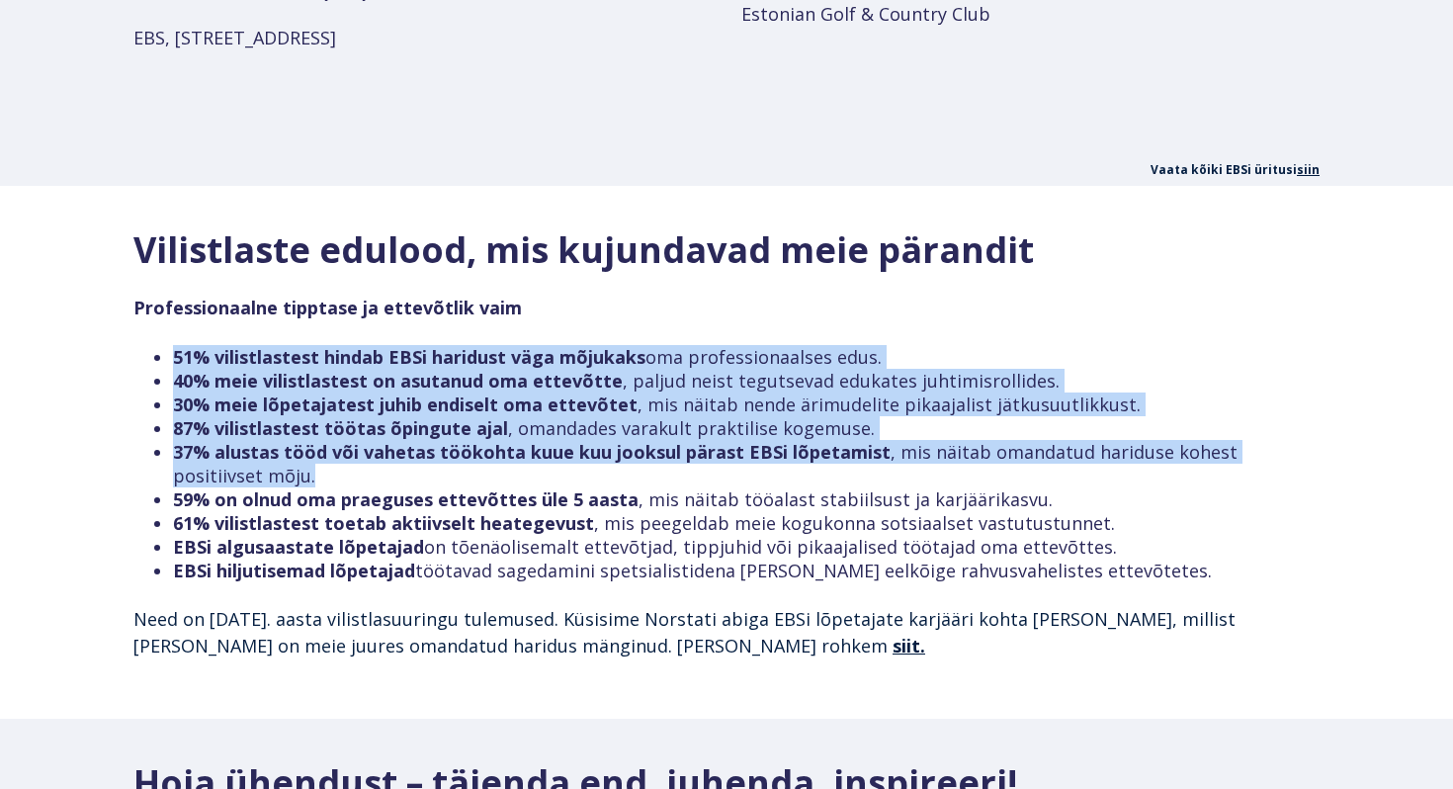
click at [1105, 308] on span "Vilistlaste edulood, mis kujundavad meie pärandit Professionaalne tipptase ja e…" at bounding box center [726, 463] width 1186 height 469
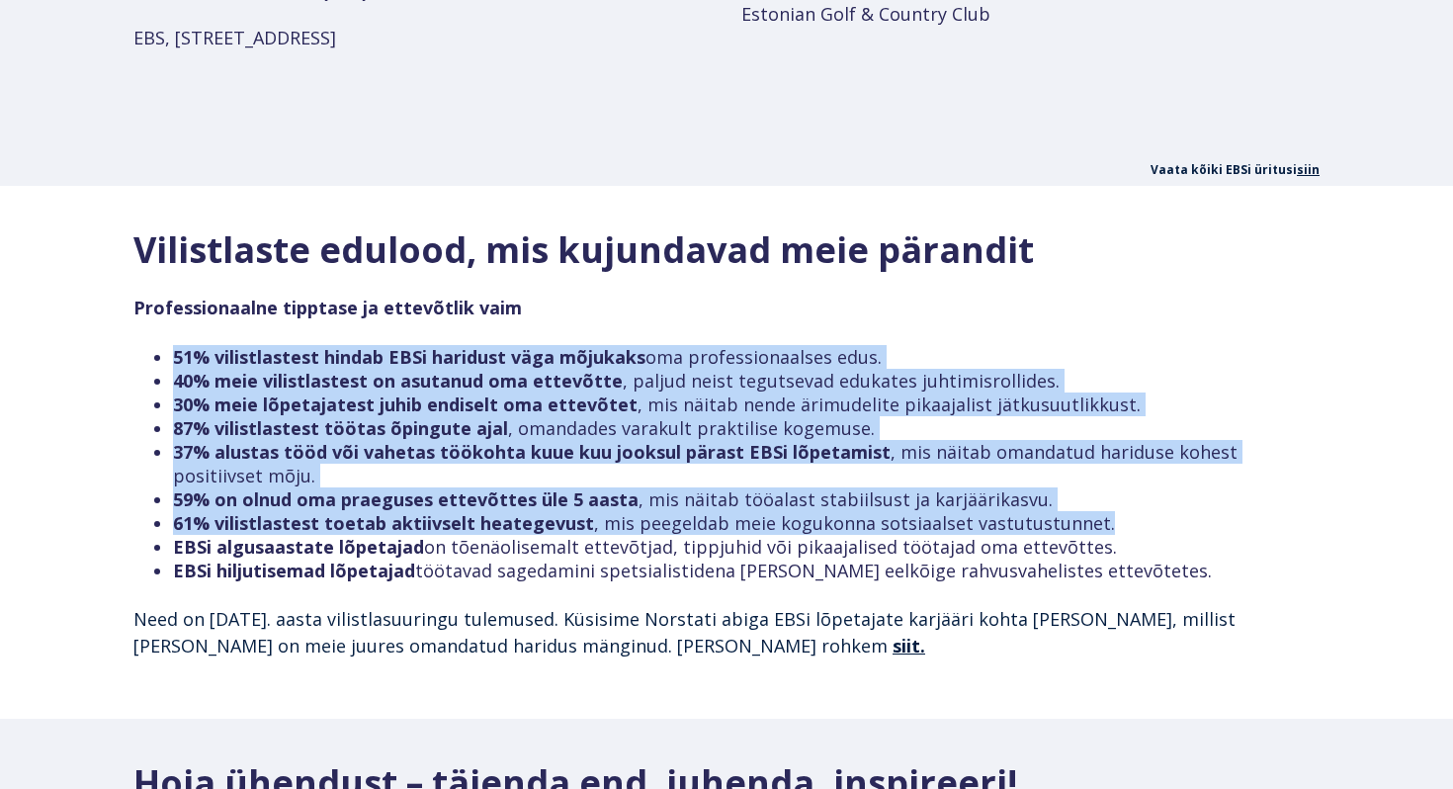
drag, startPoint x: 1105, startPoint y: 308, endPoint x: 1094, endPoint y: 493, distance: 185.2
click at [1094, 493] on span "Vilistlaste edulood, mis kujundavad meie pärandit Professionaalne tipptase ja e…" at bounding box center [726, 463] width 1186 height 469
click at [1094, 511] on li "61% vilistlastest toetab aktiivselt heategevust , mis peegeldab meie kogukonna …" at bounding box center [746, 523] width 1147 height 24
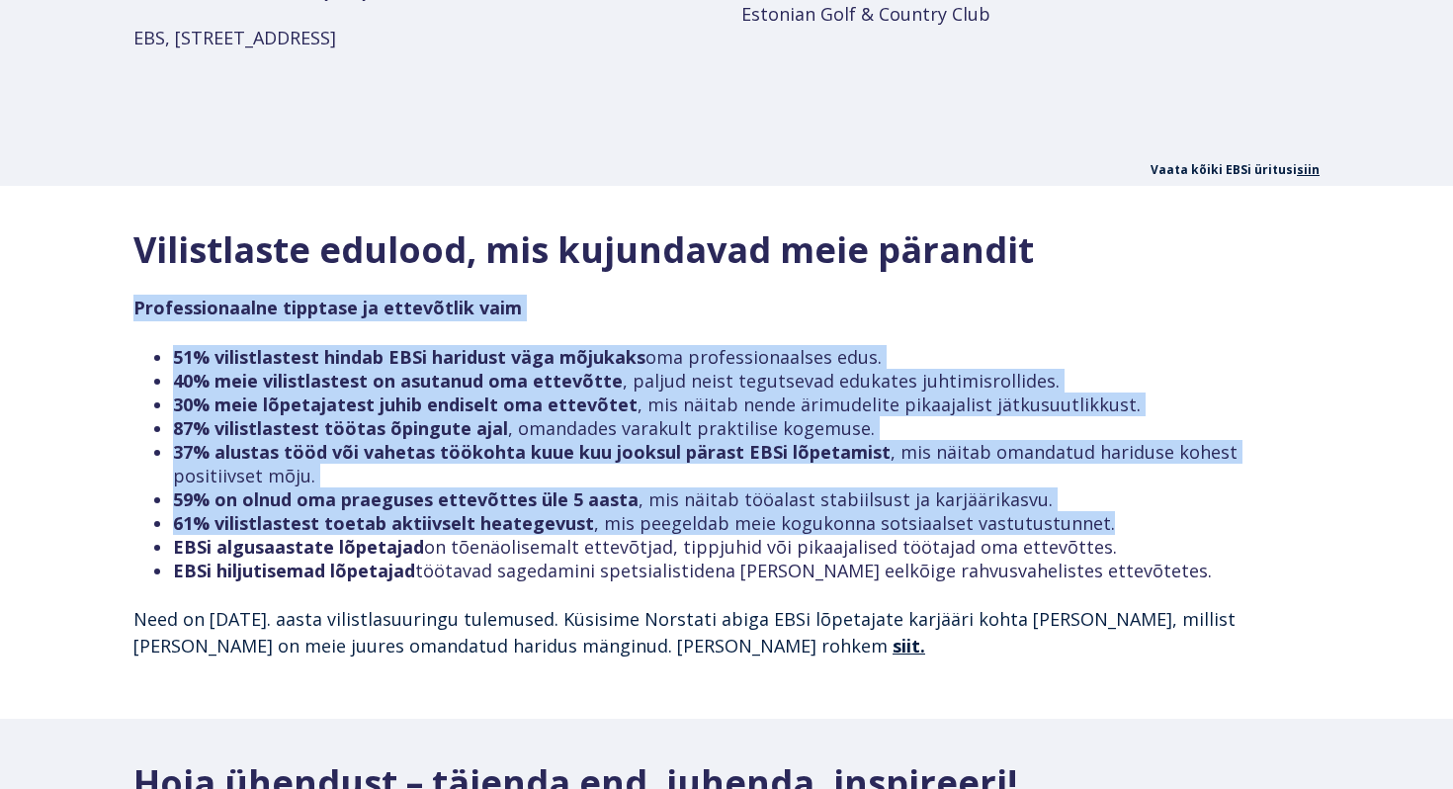
drag, startPoint x: 1094, startPoint y: 493, endPoint x: 1122, endPoint y: 287, distance: 208.4
click at [1122, 287] on span "Vilistlaste edulood, mis kujundavad meie pärandit Professionaalne tipptase ja e…" at bounding box center [726, 463] width 1186 height 469
click at [1122, 295] on h4 "Professionaalne tipptase ja ettevõtlik vaim" at bounding box center [726, 308] width 1186 height 27
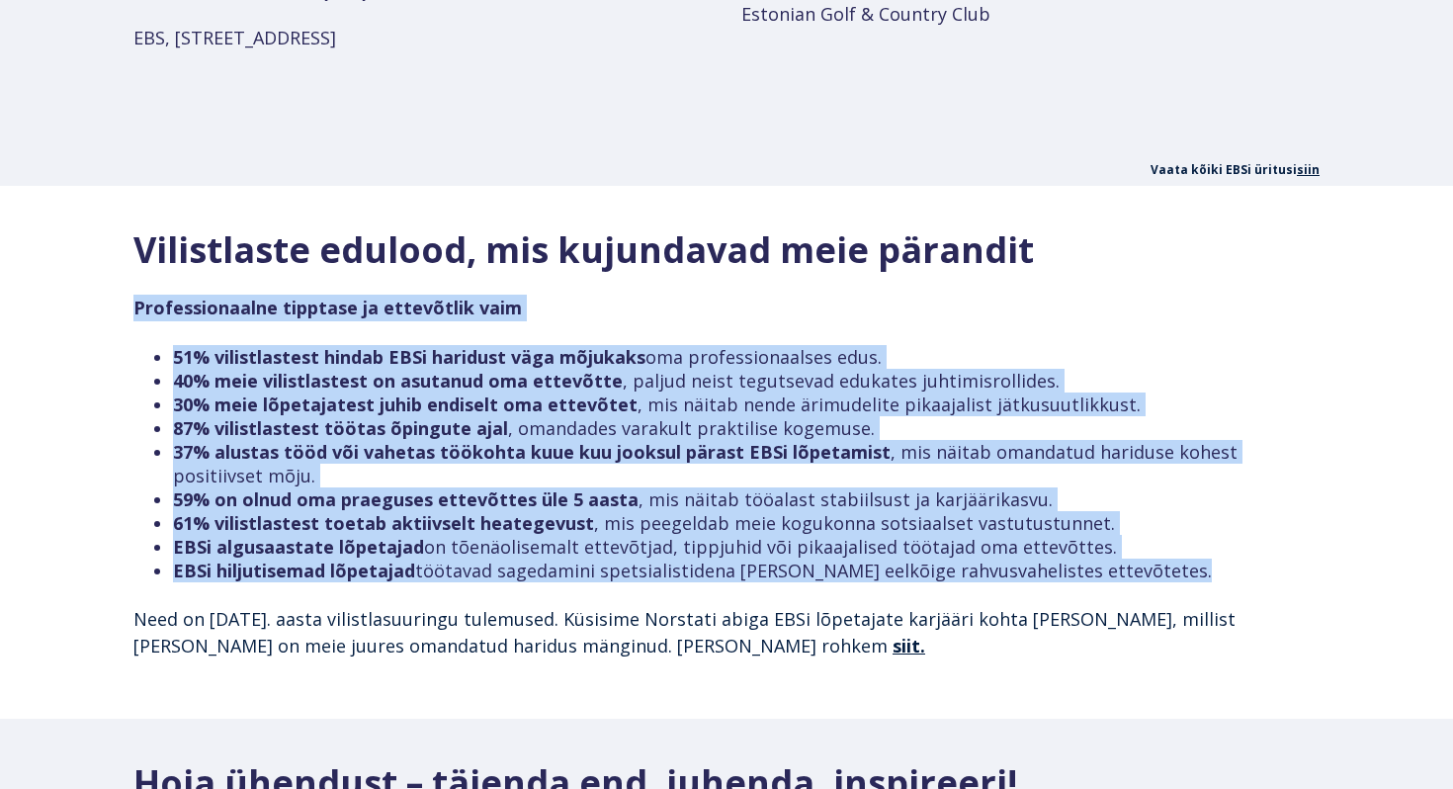
drag, startPoint x: 1122, startPoint y: 287, endPoint x: 1120, endPoint y: 548, distance: 260.9
click at [1121, 548] on span "Vilistlaste edulood, mis kujundavad meie pärandit Professionaalne tipptase ja e…" at bounding box center [726, 463] width 1186 height 469
click at [1120, 558] on li "EBSi hiljutisemad lõpetajad töötavad sagedamini spetsialistidena ja seda eelkõi…" at bounding box center [746, 570] width 1147 height 24
drag, startPoint x: 1120, startPoint y: 548, endPoint x: 1159, endPoint y: 292, distance: 259.0
click at [1159, 292] on span "Vilistlaste edulood, mis kujundavad meie pärandit Professionaalne tipptase ja e…" at bounding box center [726, 463] width 1186 height 469
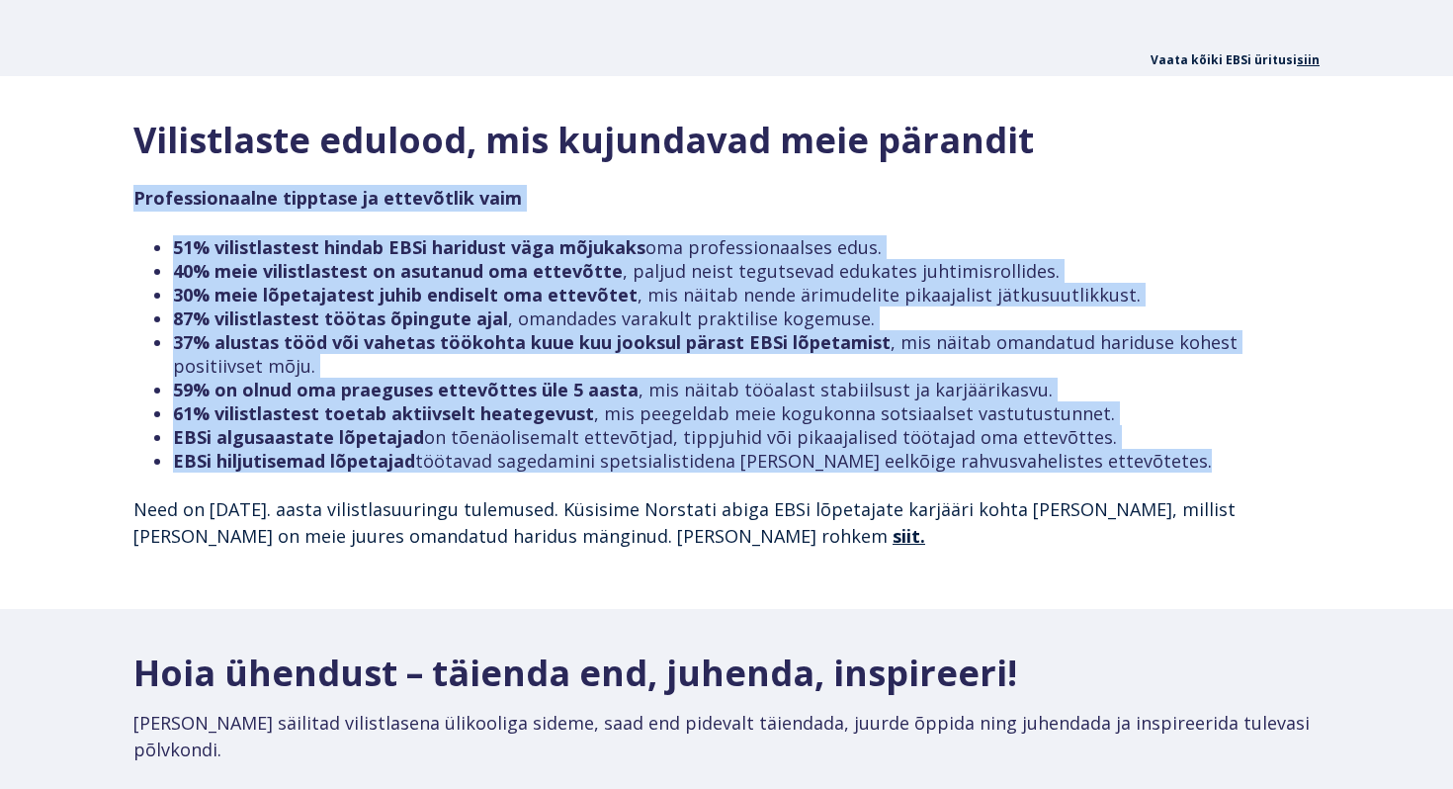
scroll to position [1777, 0]
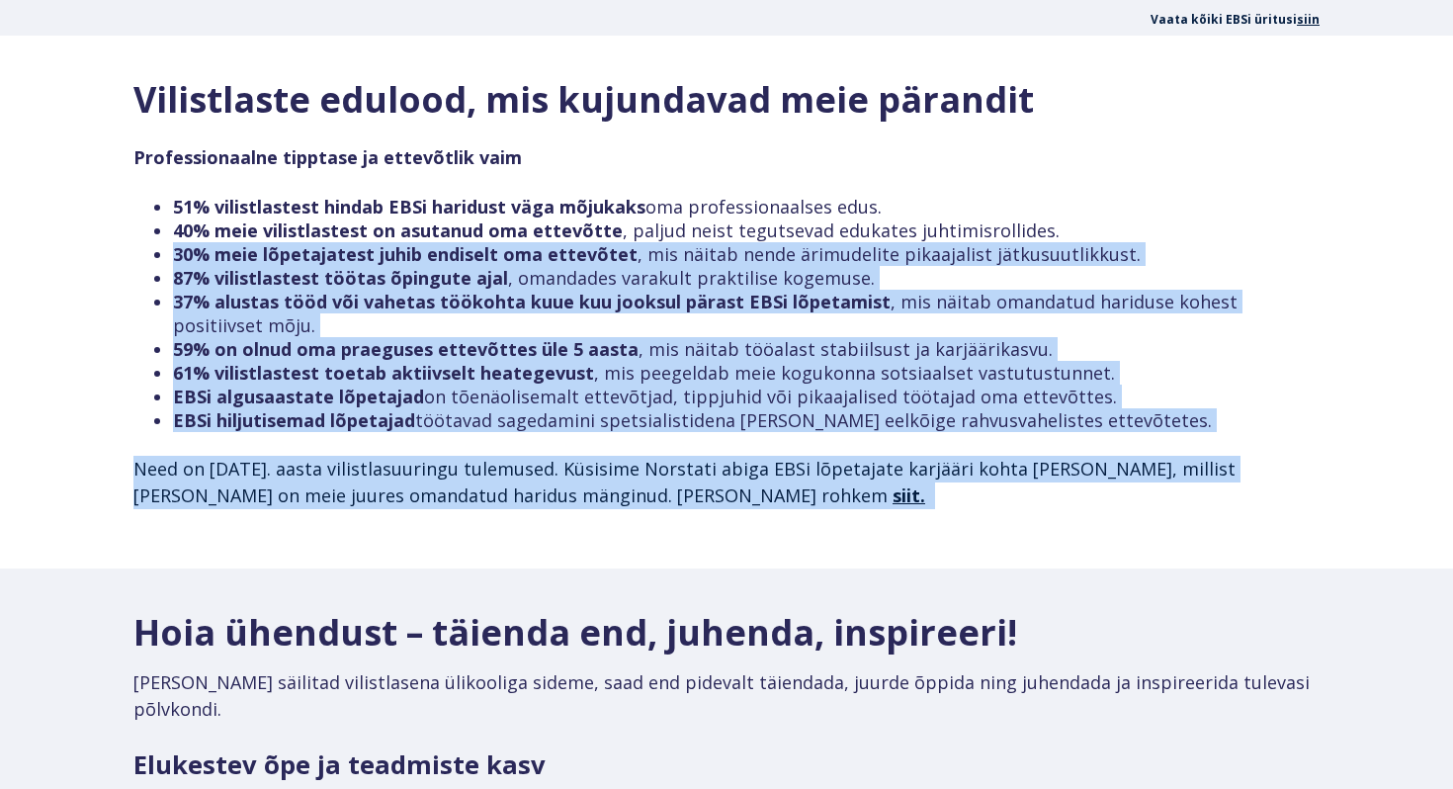
drag, startPoint x: 1028, startPoint y: 486, endPoint x: 1105, endPoint y: 200, distance: 296.8
click at [1105, 200] on span "Vilistlaste edulood, mis kujundavad meie pärandit Professionaalne tipptase ja e…" at bounding box center [726, 313] width 1186 height 469
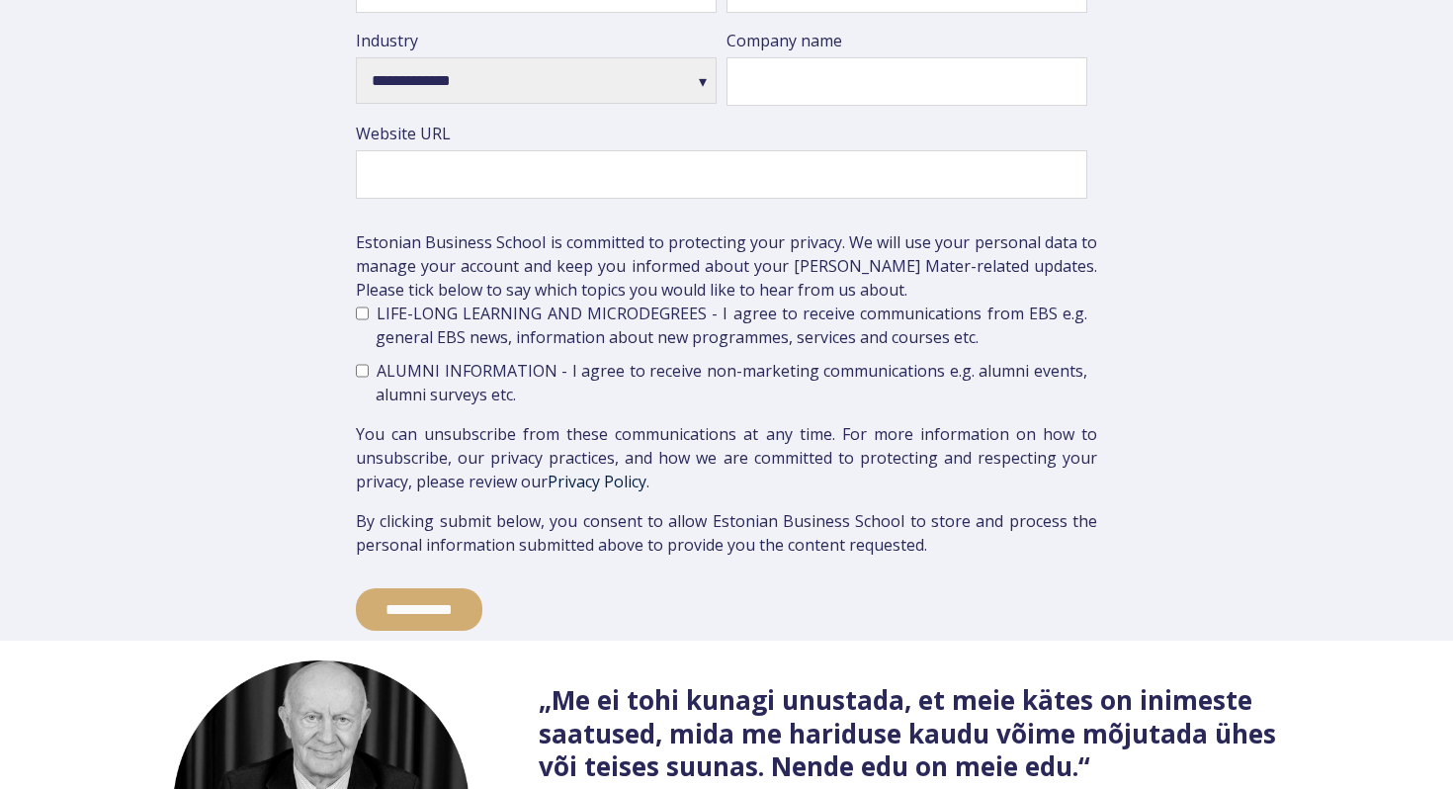
scroll to position [4259, 0]
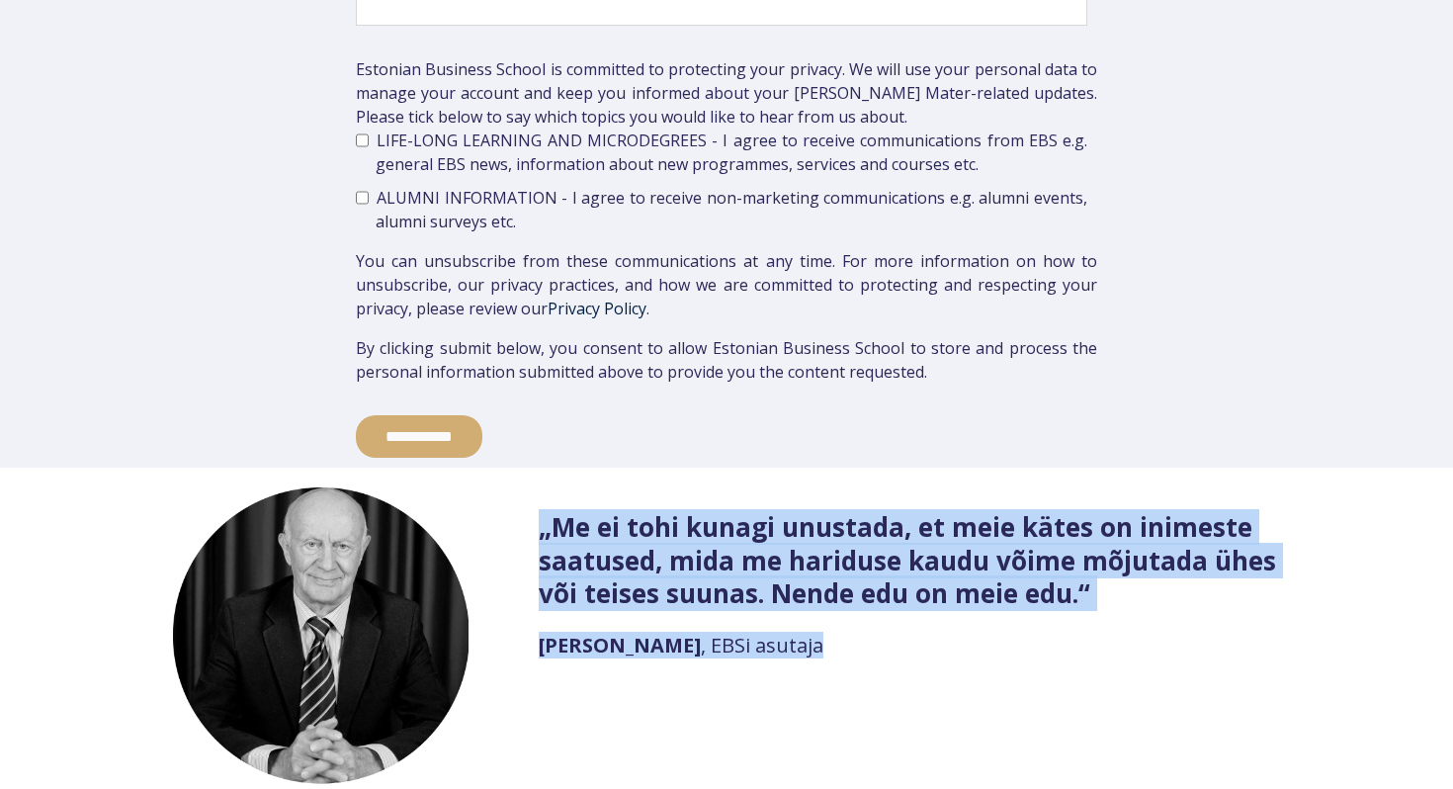
drag, startPoint x: 850, startPoint y: 450, endPoint x: 770, endPoint y: 649, distance: 215.1
click at [770, 649] on div "„Me ei tohi kunagi unustada, et meie kätes on inimeste saatused, mida me haridu…" at bounding box center [726, 640] width 1453 height 345
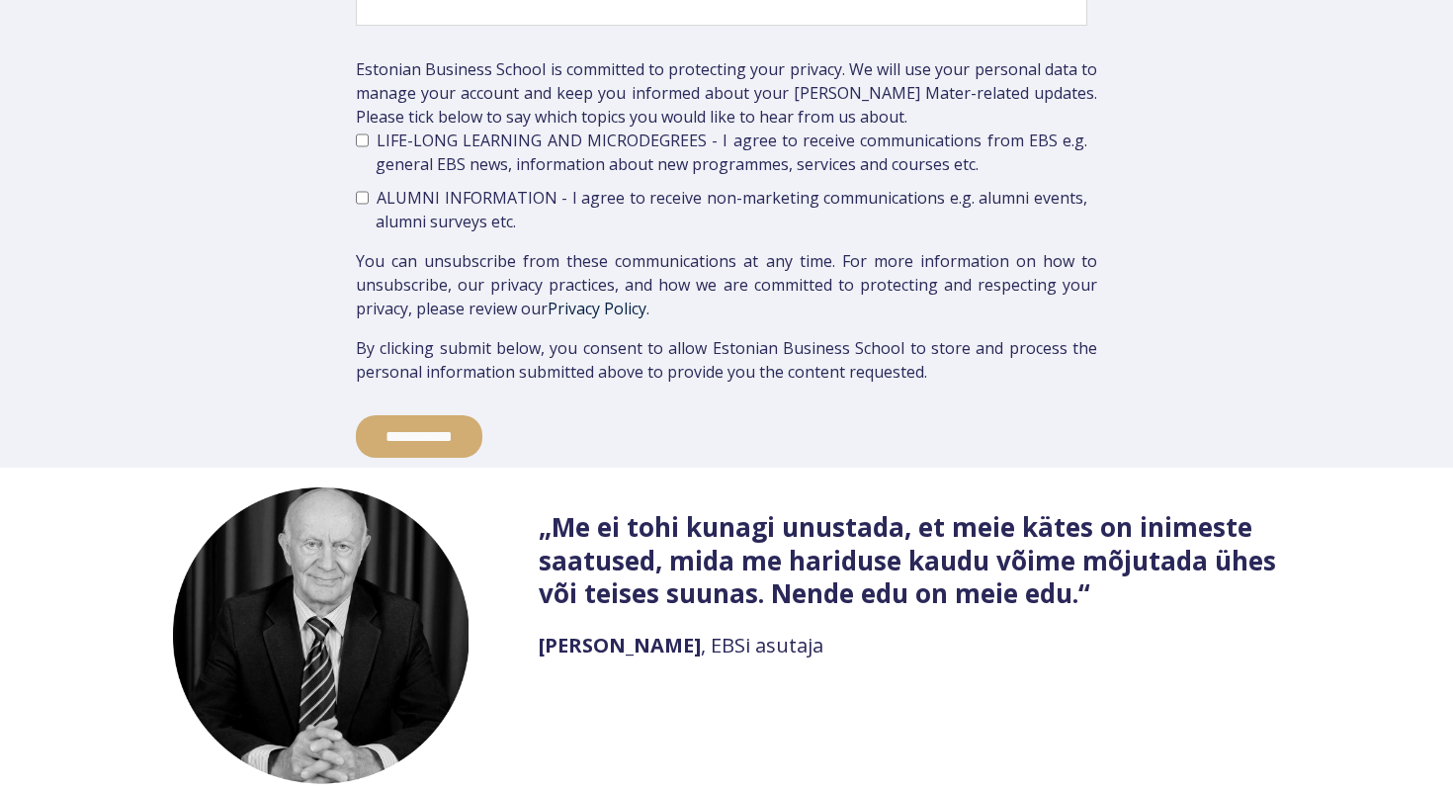
click at [770, 649] on div "„Me ei tohi kunagi unustada, et meie kätes on inimeste saatused, mida me haridu…" at bounding box center [726, 639] width 1186 height 305
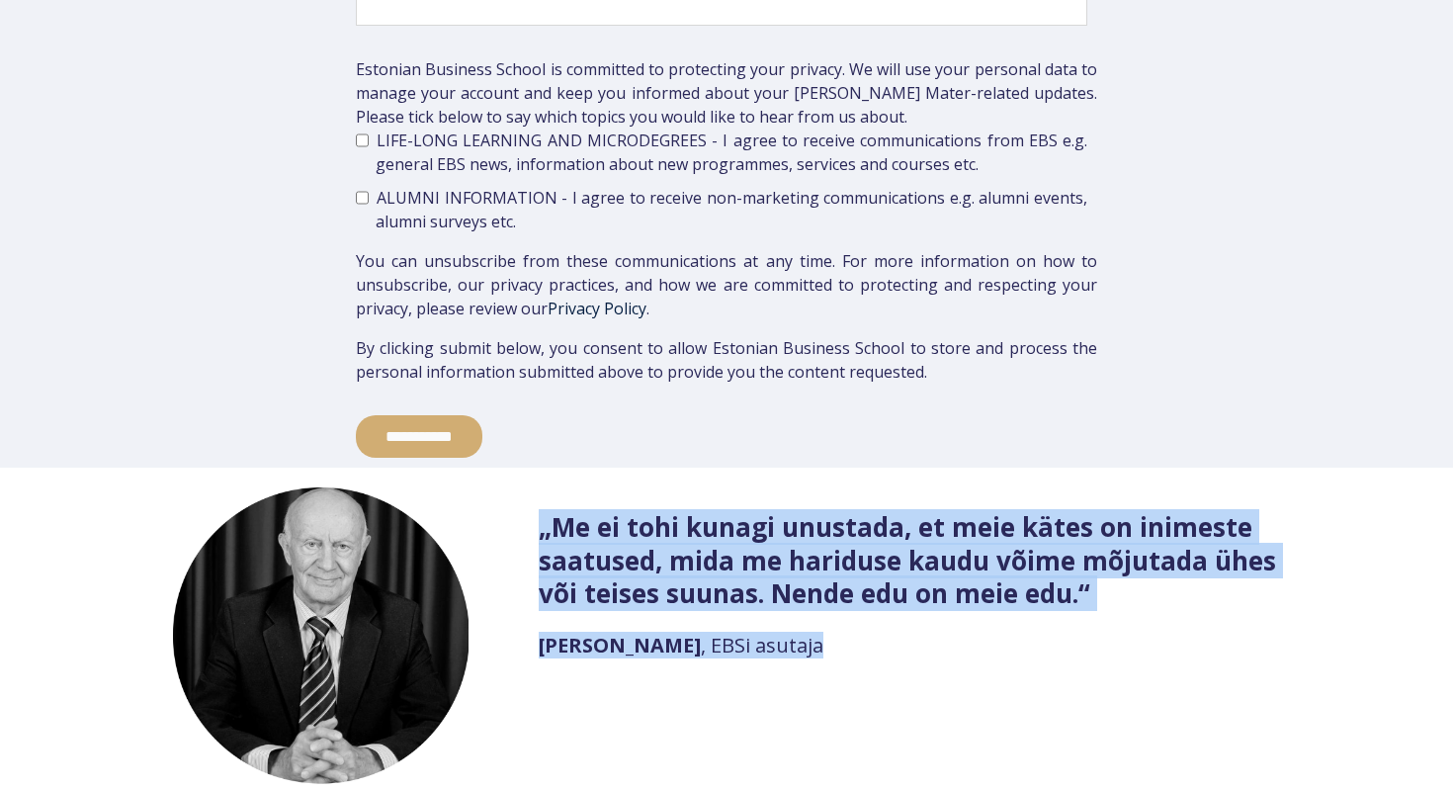
drag, startPoint x: 770, startPoint y: 649, endPoint x: 851, endPoint y: 465, distance: 201.8
click at [851, 487] on div "„Me ei tohi kunagi unustada, et meie kätes on inimeste saatused, mida me haridu…" at bounding box center [726, 639] width 1186 height 305
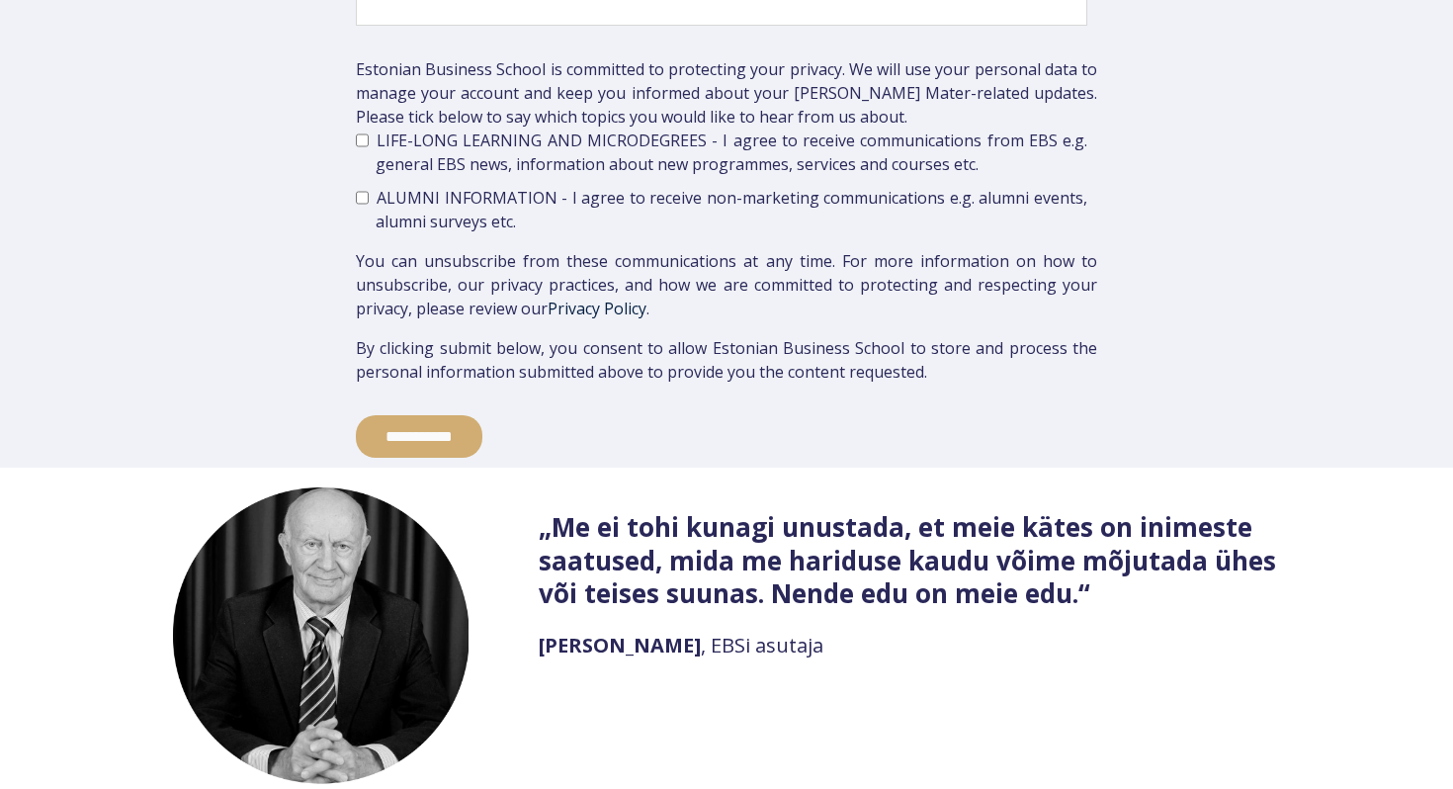
click at [851, 487] on div "„Me ei tohi kunagi unustada, et meie kätes on inimeste saatused, mida me haridu…" at bounding box center [929, 548] width 781 height 123
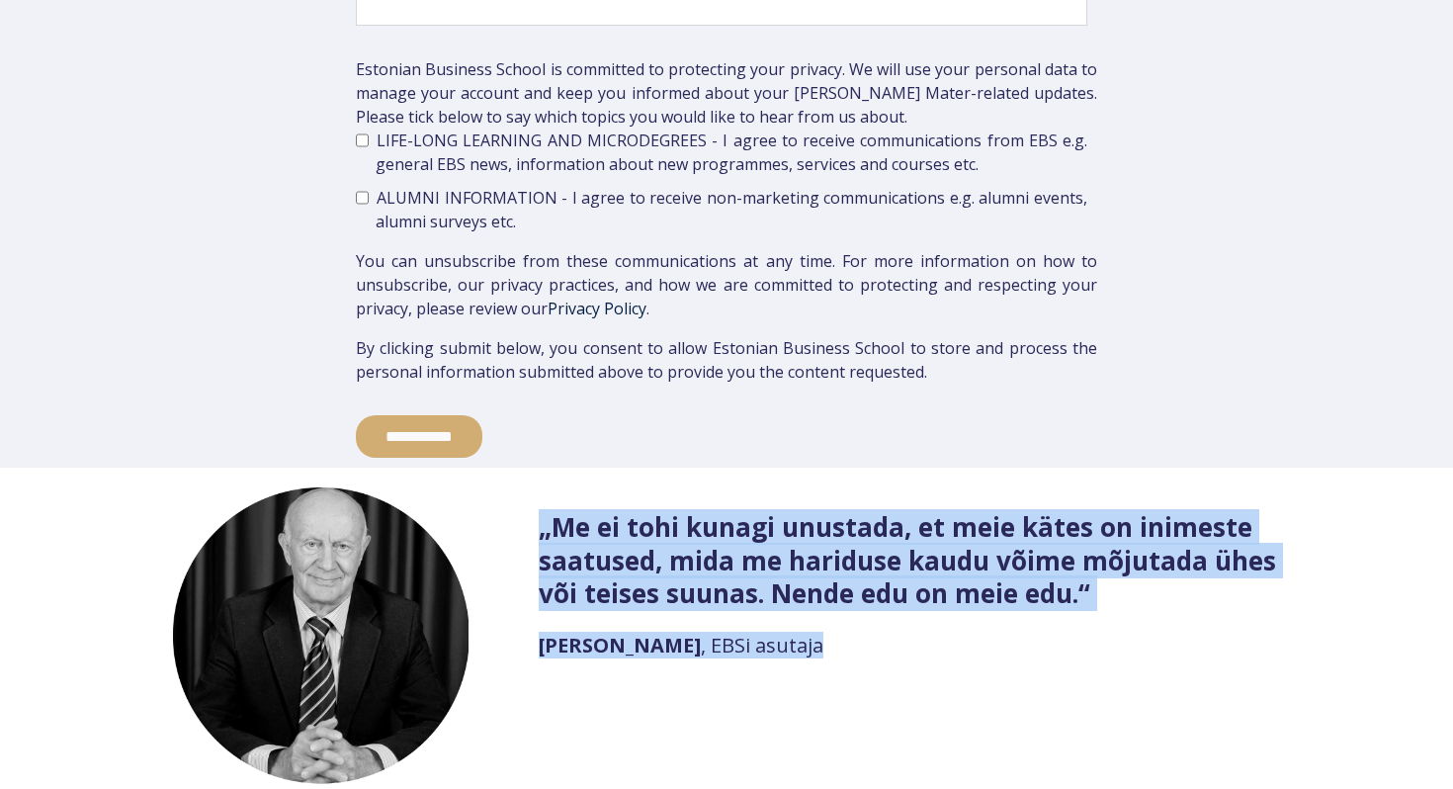
drag, startPoint x: 851, startPoint y: 469, endPoint x: 786, endPoint y: 641, distance: 183.9
click at [786, 641] on div "„Me ei tohi kunagi unustada, et meie kätes on inimeste saatused, mida me haridu…" at bounding box center [726, 639] width 1186 height 305
drag, startPoint x: 786, startPoint y: 641, endPoint x: 842, endPoint y: 480, distance: 170.7
click at [842, 487] on div "„Me ei tohi kunagi unustada, et meie kätes on inimeste saatused, mida me haridu…" at bounding box center [726, 639] width 1186 height 305
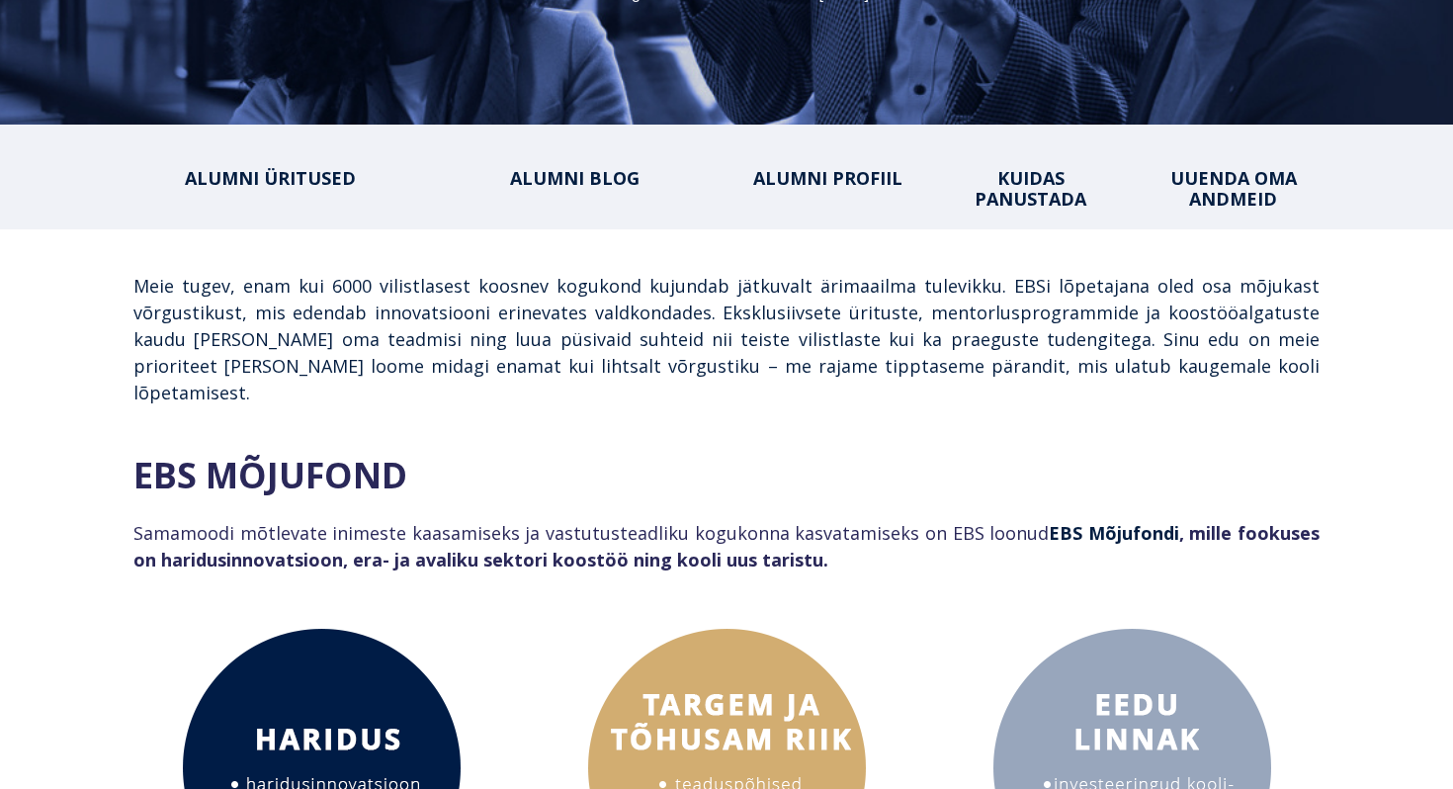
scroll to position [0, 0]
